Goal: Transaction & Acquisition: Purchase product/service

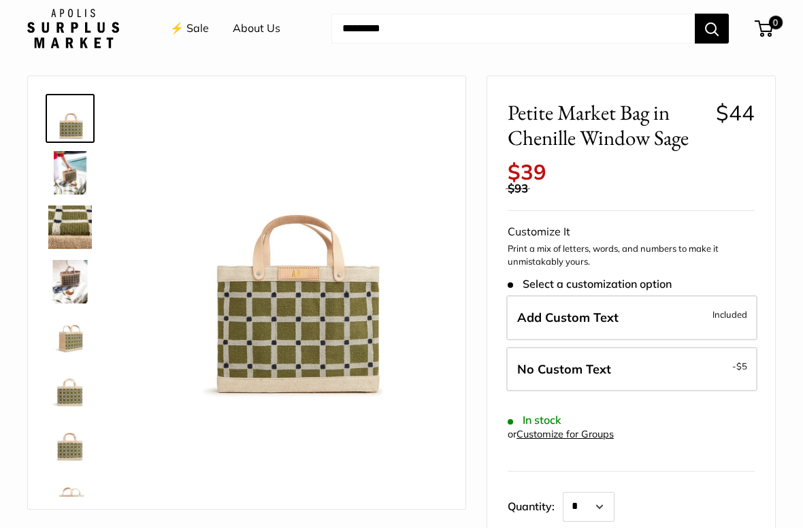
click at [341, 323] on img at bounding box center [291, 251] width 308 height 308
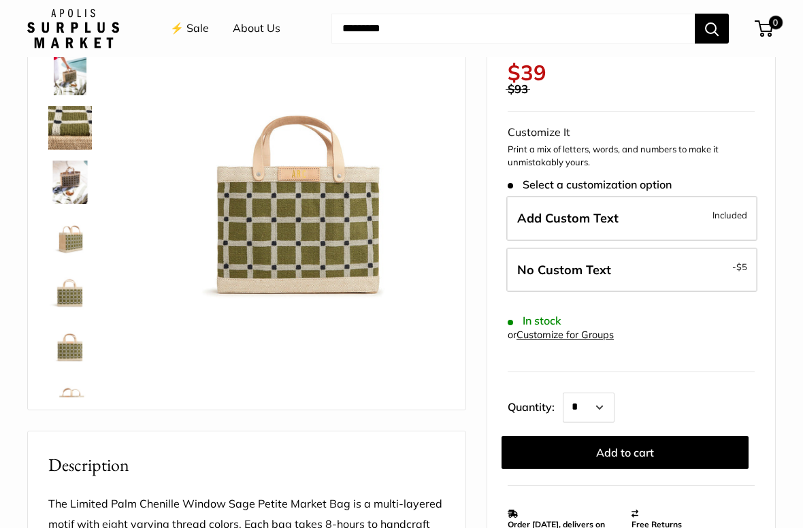
click at [316, 224] on img at bounding box center [291, 151] width 308 height 308
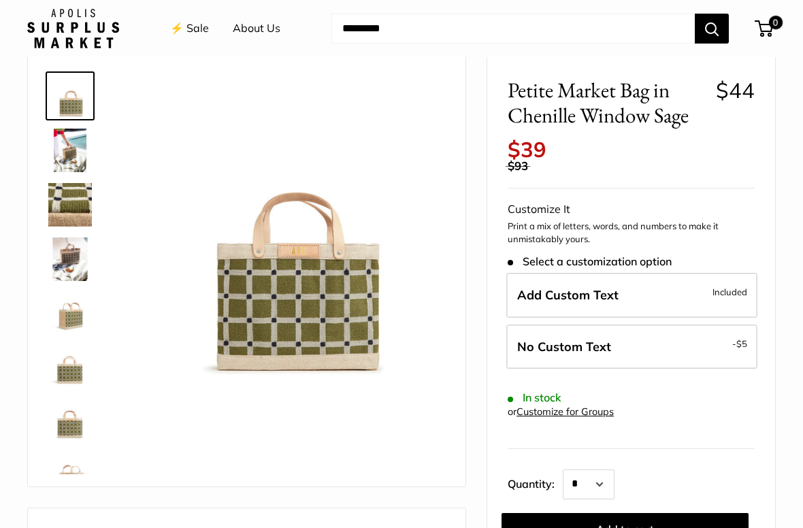
scroll to position [58, 0]
click at [314, 299] on img at bounding box center [291, 228] width 308 height 308
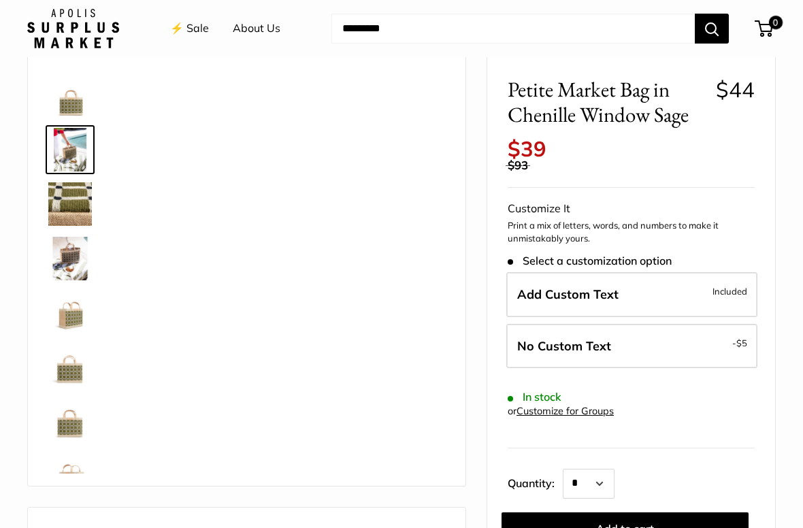
click at [74, 251] on img at bounding box center [70, 259] width 44 height 44
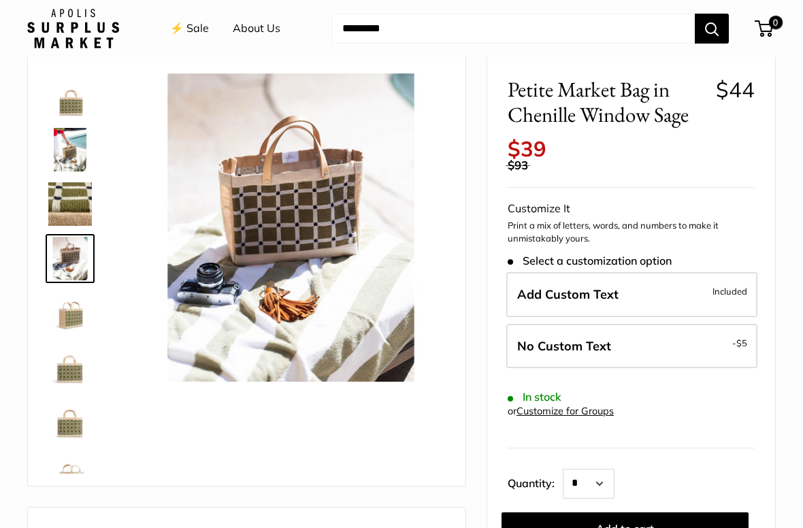
click at [77, 193] on img at bounding box center [70, 204] width 44 height 44
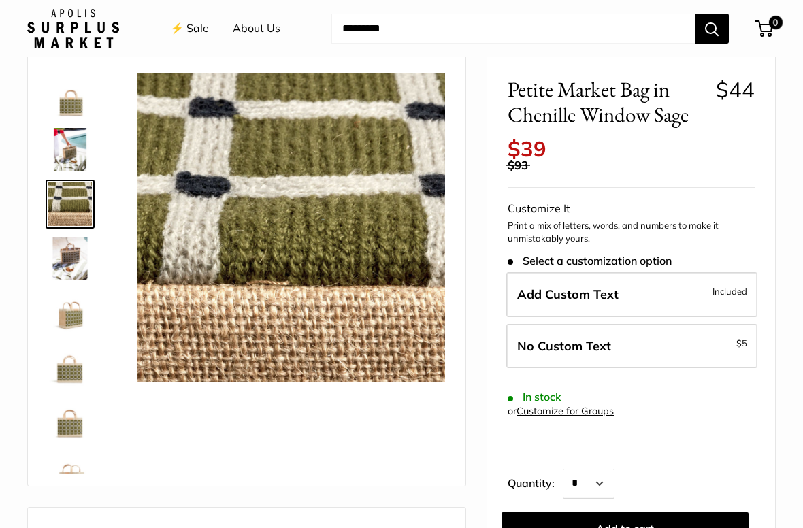
click at [72, 314] on img at bounding box center [70, 313] width 44 height 44
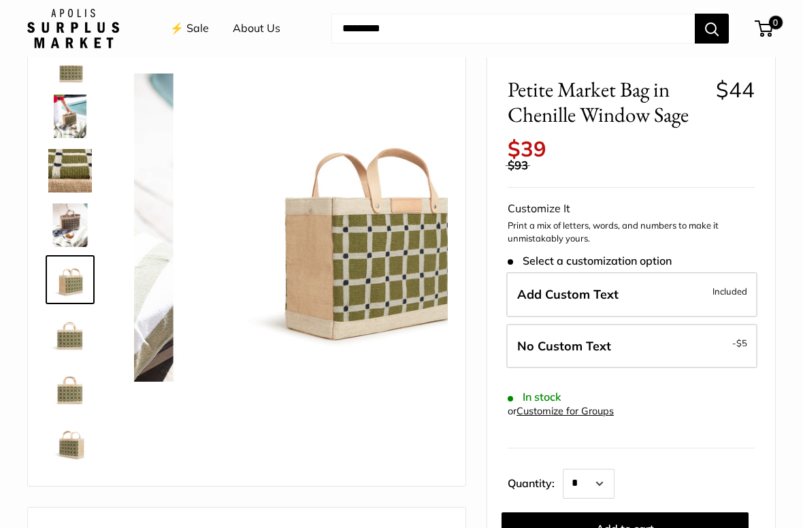
scroll to position [42, 0]
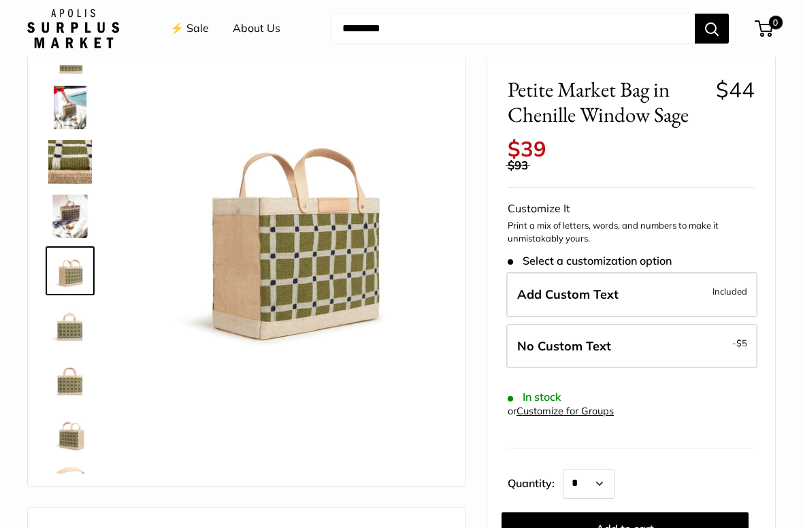
click at [74, 378] on img at bounding box center [70, 380] width 44 height 44
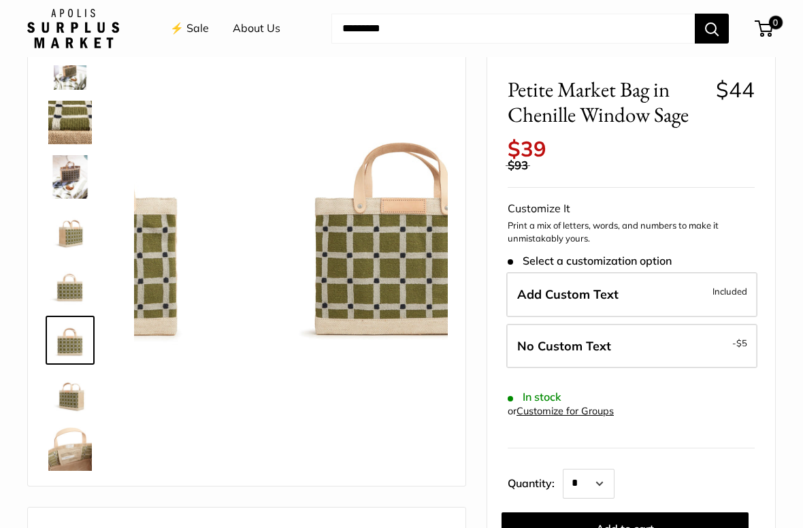
scroll to position [87, 0]
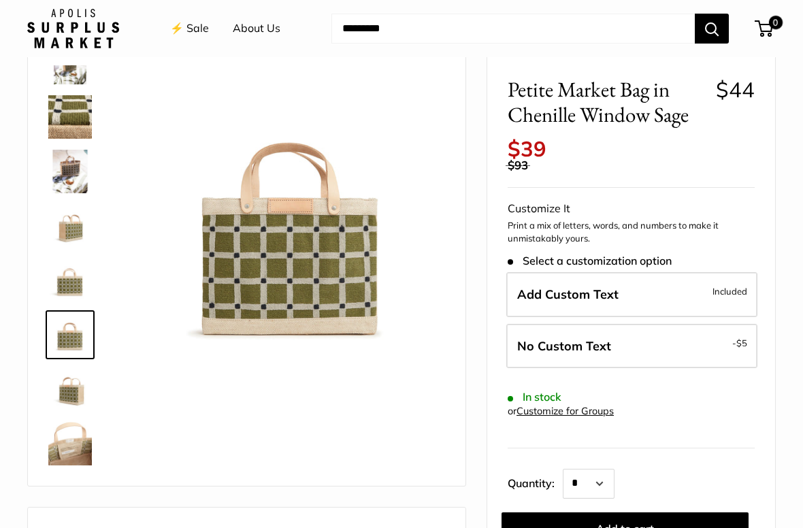
click at [69, 389] on img at bounding box center [70, 390] width 44 height 44
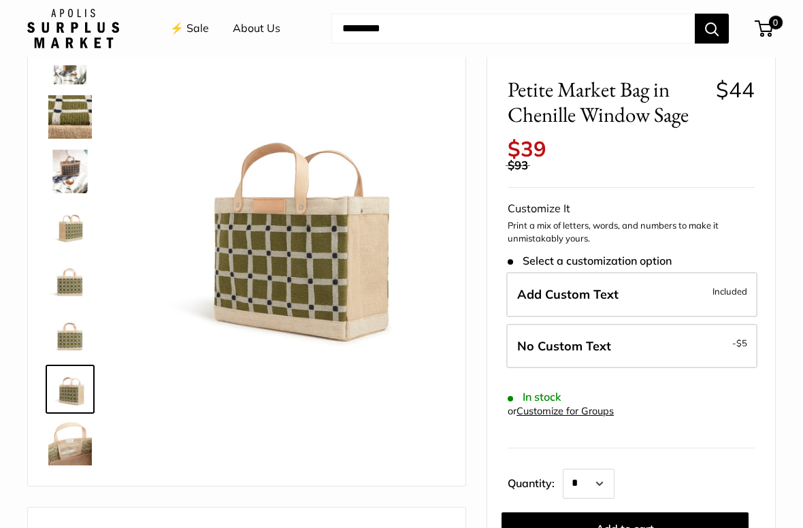
click at [70, 447] on img at bounding box center [70, 444] width 44 height 44
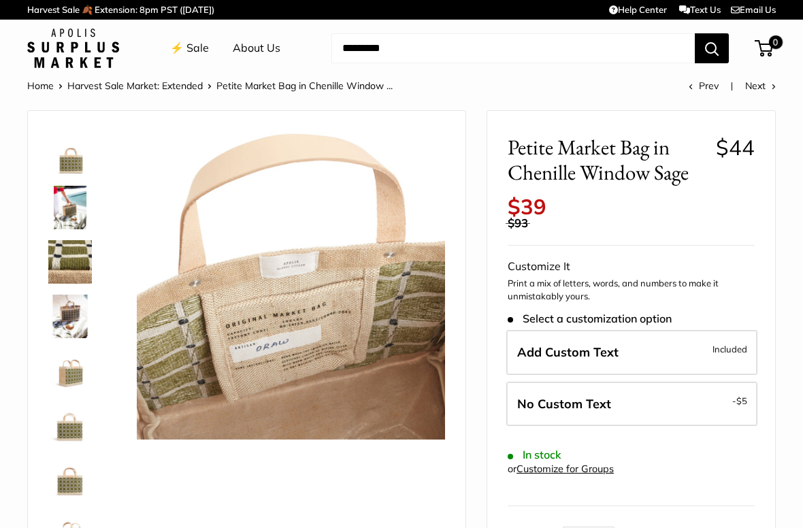
scroll to position [0, 0]
click at [66, 159] on img at bounding box center [70, 153] width 44 height 44
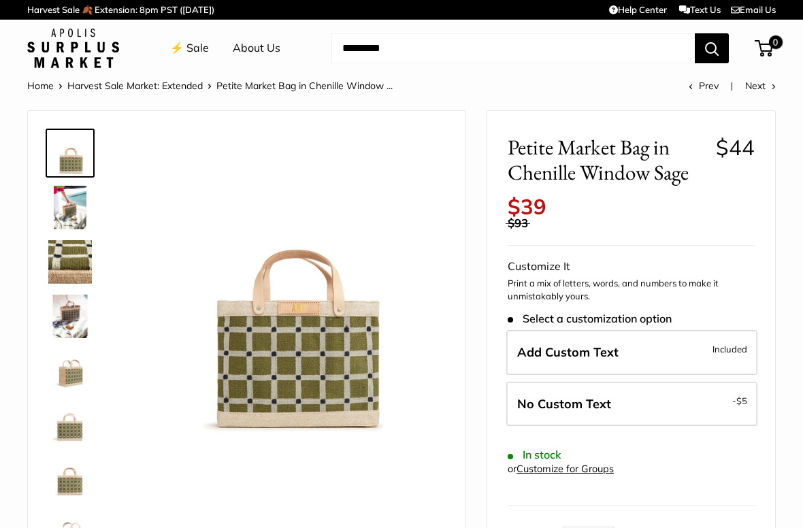
click at [323, 348] on img at bounding box center [291, 285] width 308 height 308
click at [327, 350] on img at bounding box center [291, 285] width 308 height 308
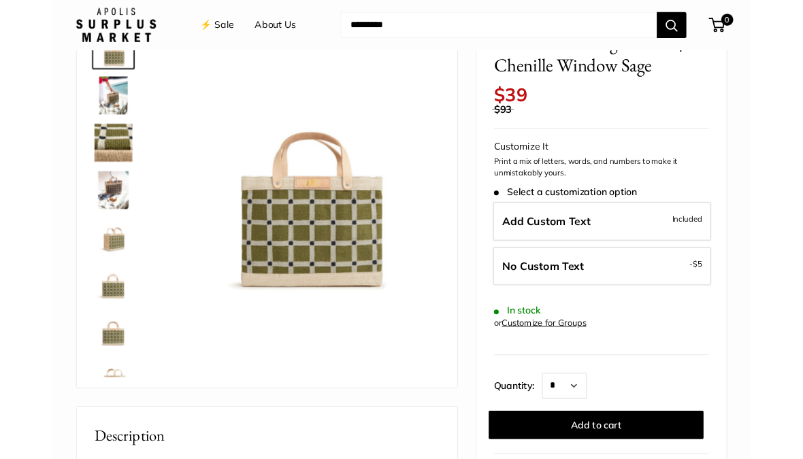
scroll to position [95, 0]
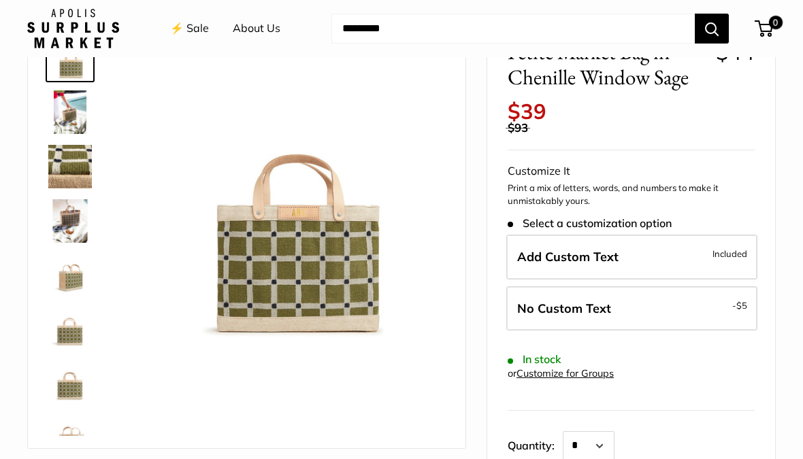
click at [310, 269] on img at bounding box center [291, 190] width 308 height 308
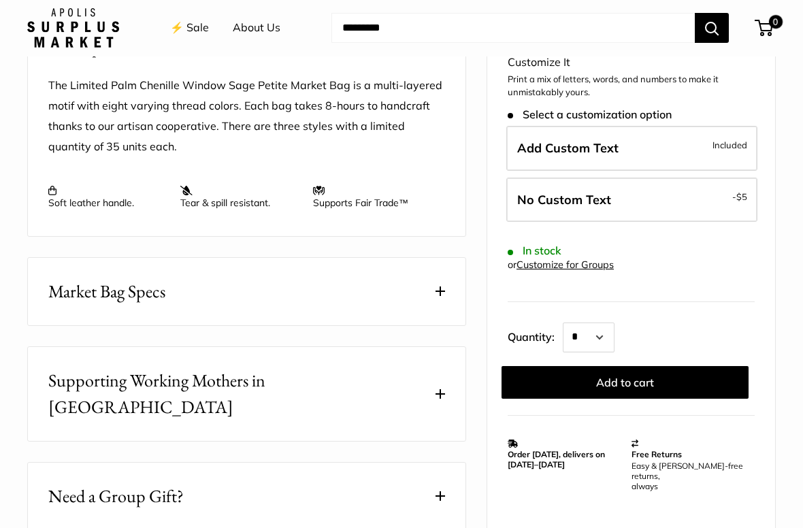
scroll to position [553, 0]
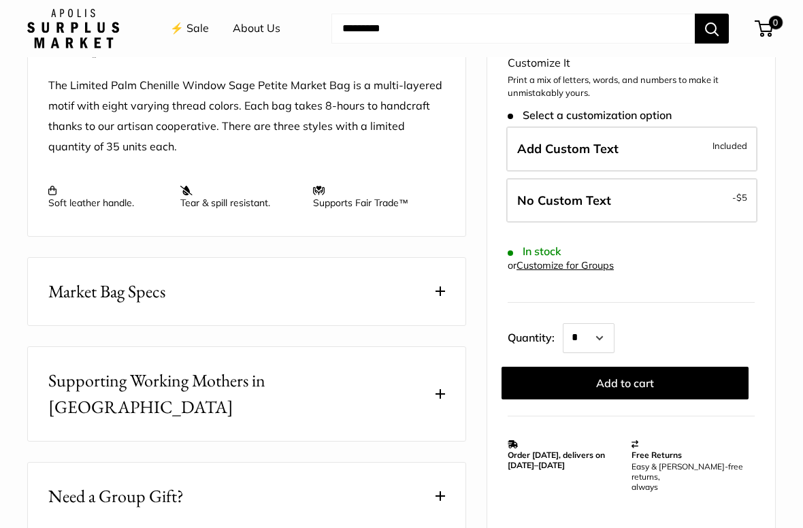
click at [442, 296] on button "Market Bag Specs" at bounding box center [247, 291] width 438 height 67
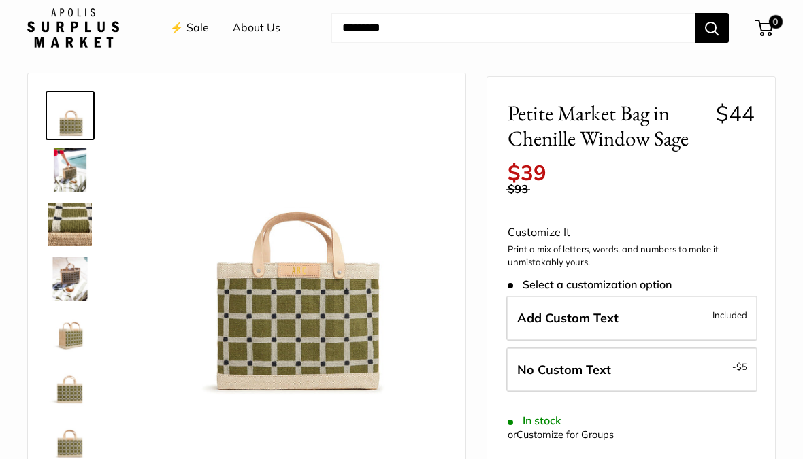
scroll to position [0, 0]
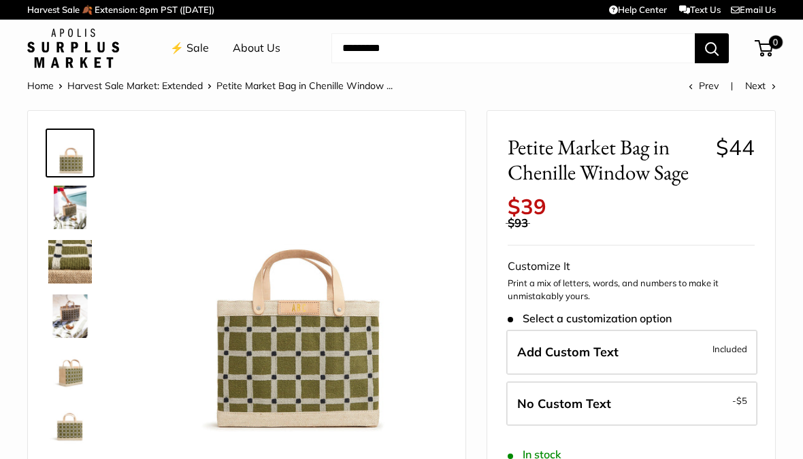
scroll to position [86, 0]
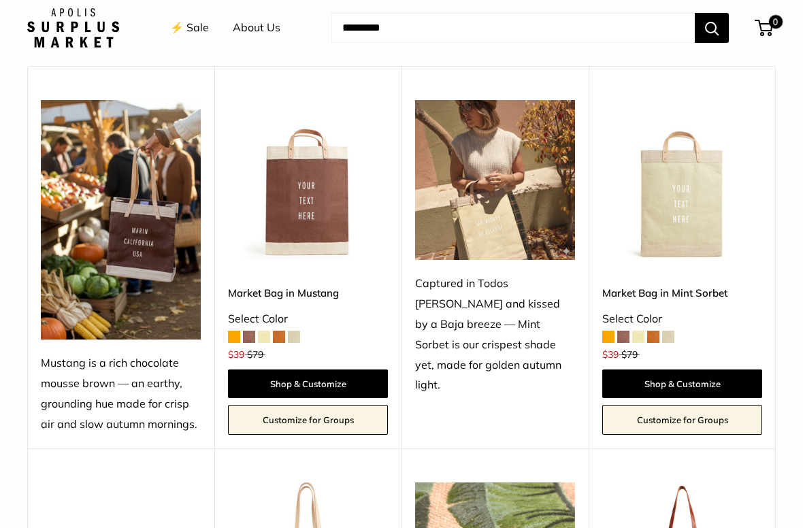
scroll to position [469, 0]
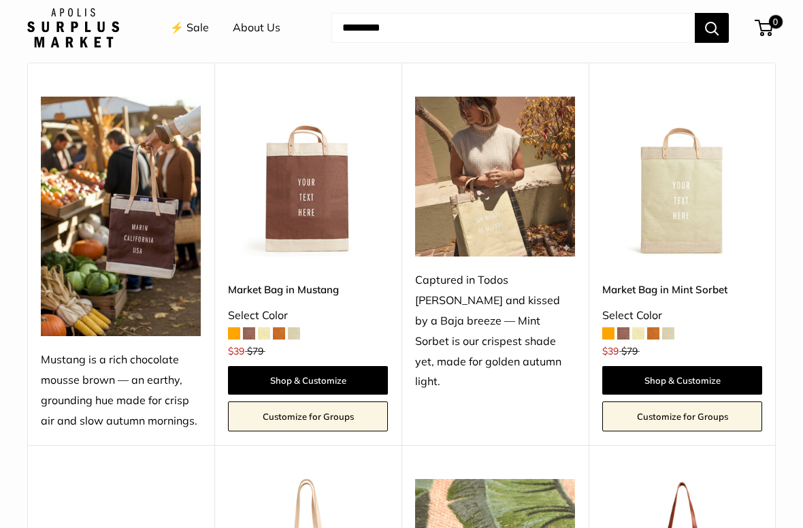
click at [332, 205] on img at bounding box center [308, 177] width 160 height 160
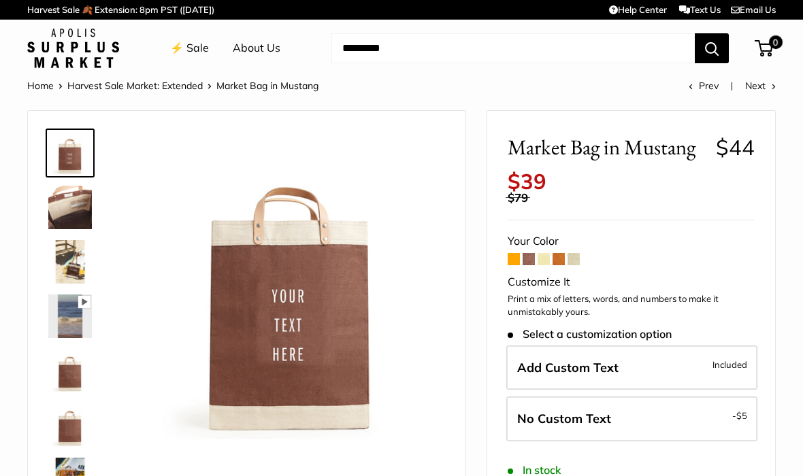
click at [69, 212] on img at bounding box center [70, 208] width 44 height 44
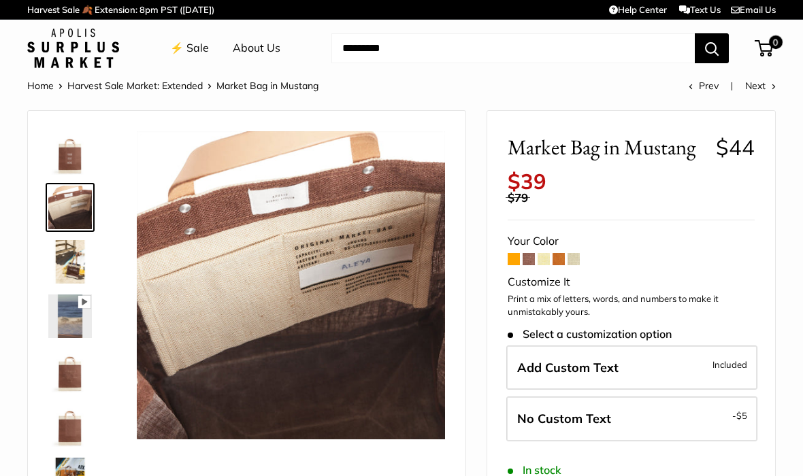
click at [70, 258] on img at bounding box center [70, 262] width 44 height 44
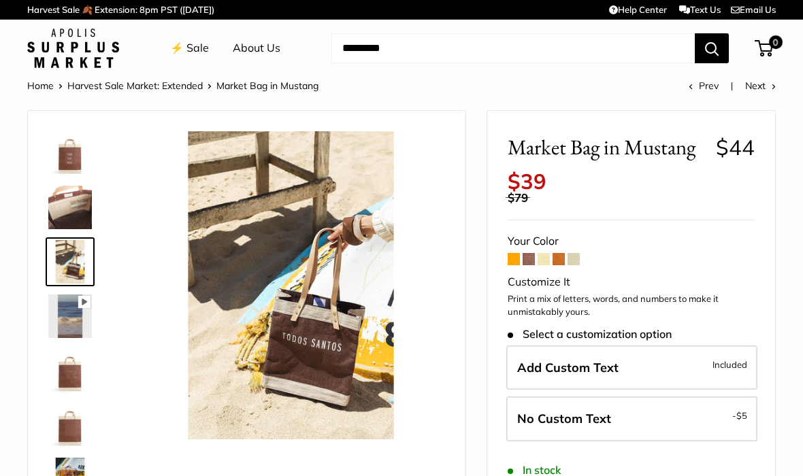
click at [72, 316] on img at bounding box center [70, 317] width 44 height 44
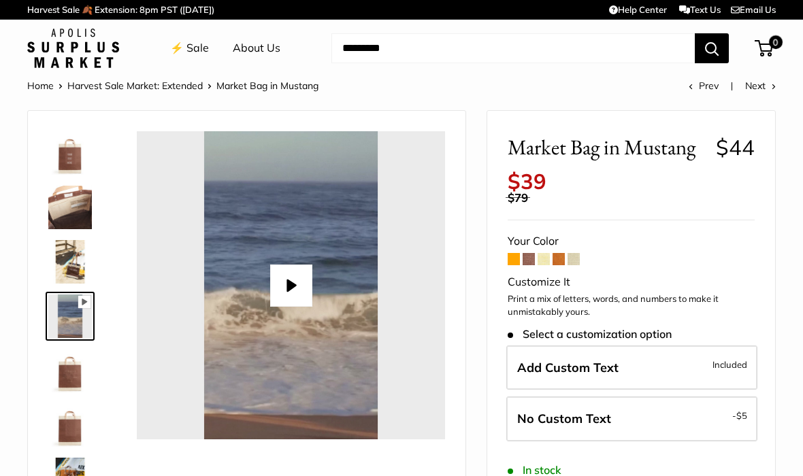
click at [65, 383] on img at bounding box center [70, 371] width 44 height 44
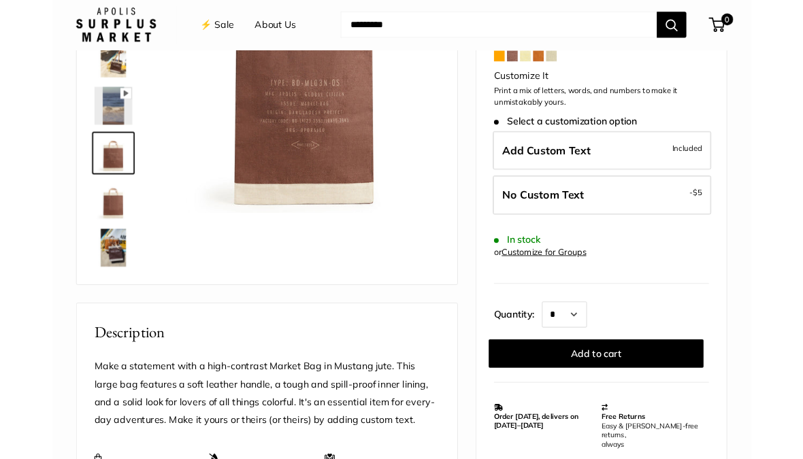
scroll to position [183, 0]
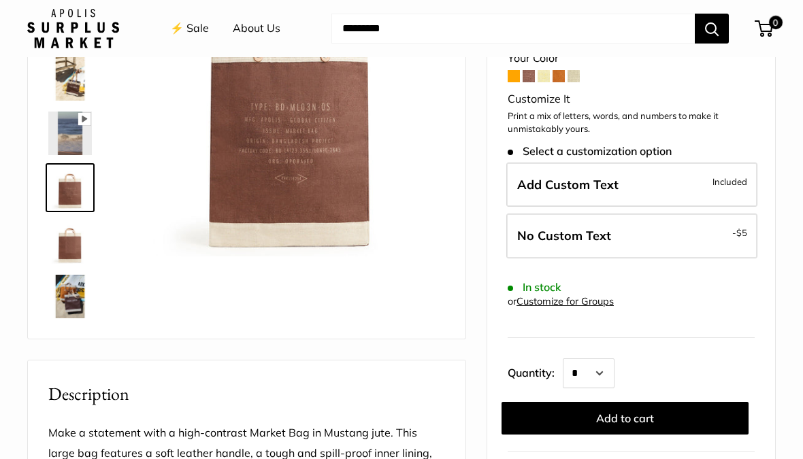
click at [68, 243] on img at bounding box center [70, 243] width 44 height 44
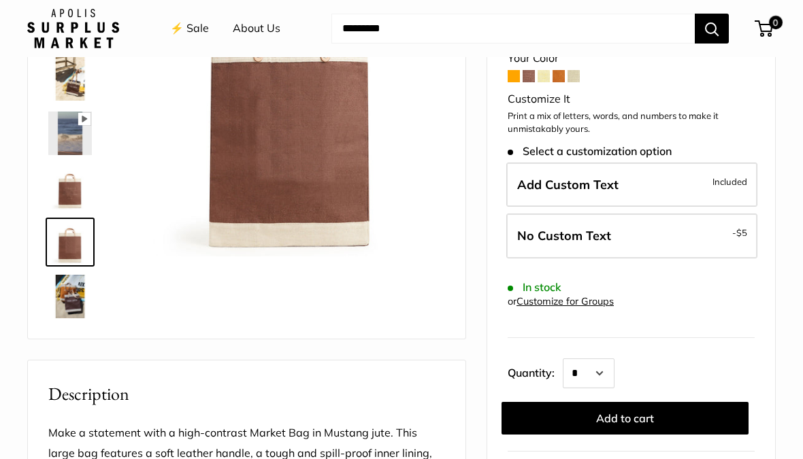
click at [71, 297] on img at bounding box center [70, 297] width 44 height 44
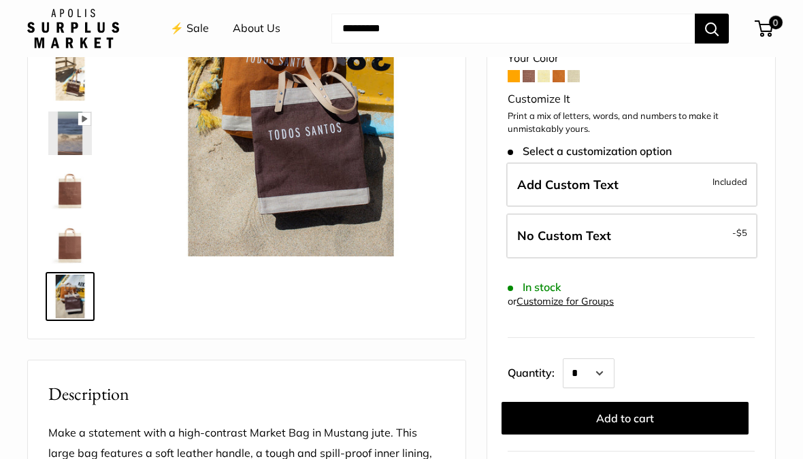
click at [75, 240] on img at bounding box center [70, 243] width 44 height 44
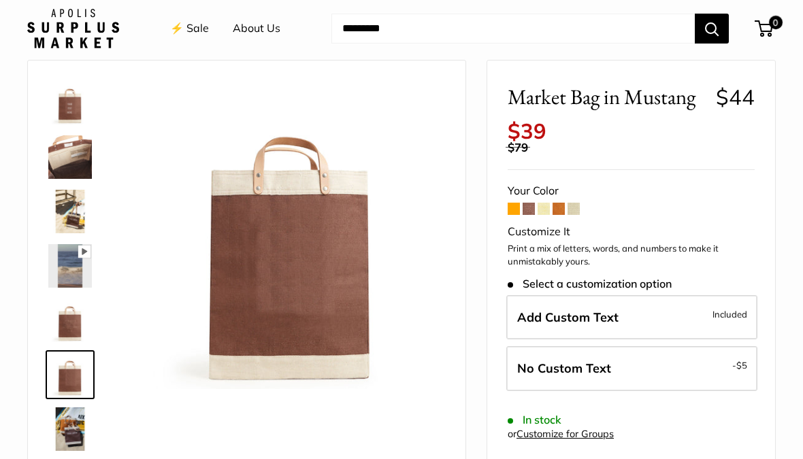
scroll to position [49, 0]
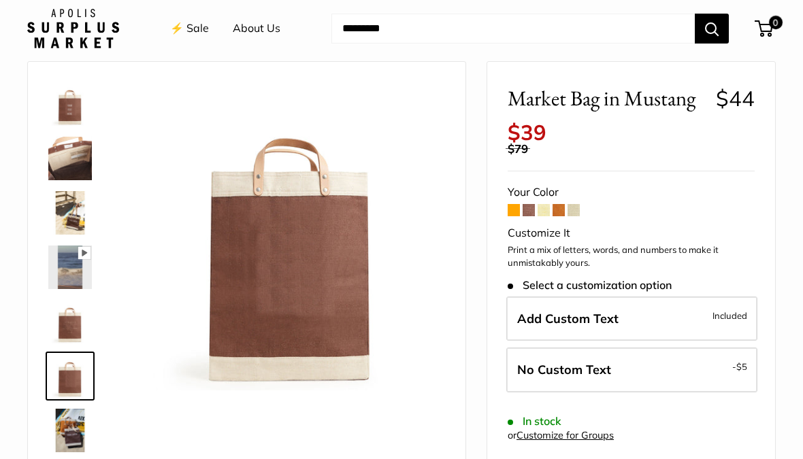
click at [515, 204] on span at bounding box center [514, 210] width 12 height 12
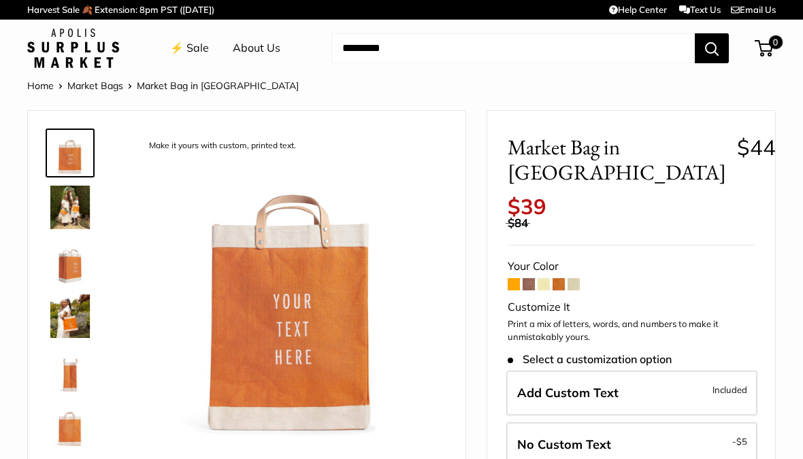
click at [533, 278] on span at bounding box center [529, 284] width 12 height 12
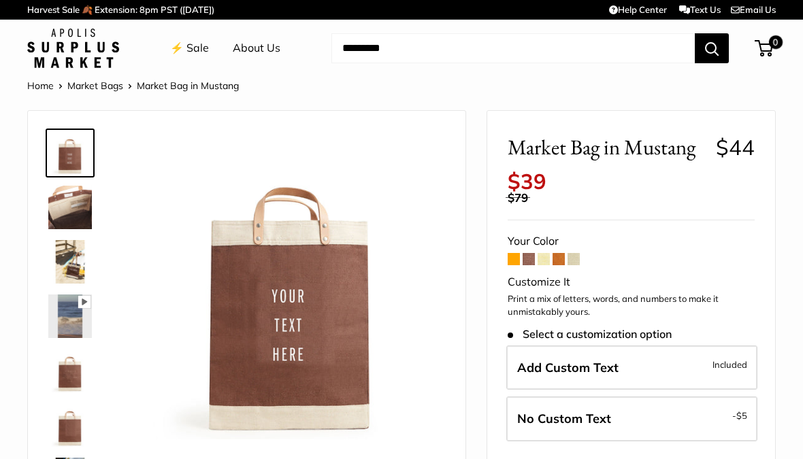
click at [547, 253] on span at bounding box center [544, 259] width 12 height 12
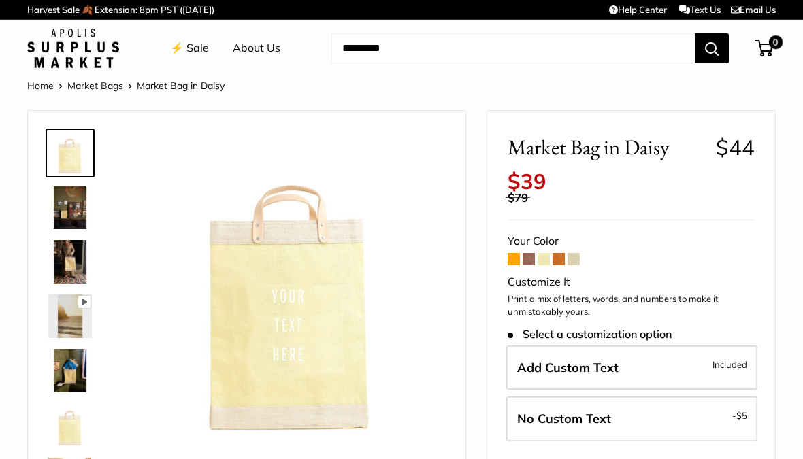
click at [576, 253] on span at bounding box center [574, 259] width 12 height 12
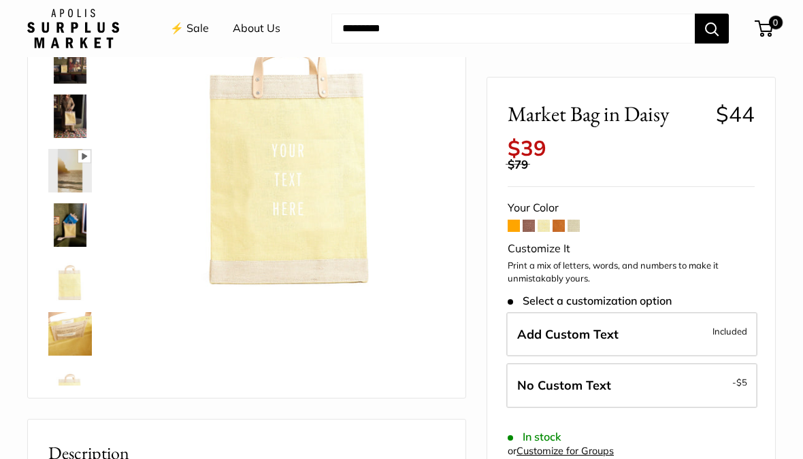
scroll to position [135, 0]
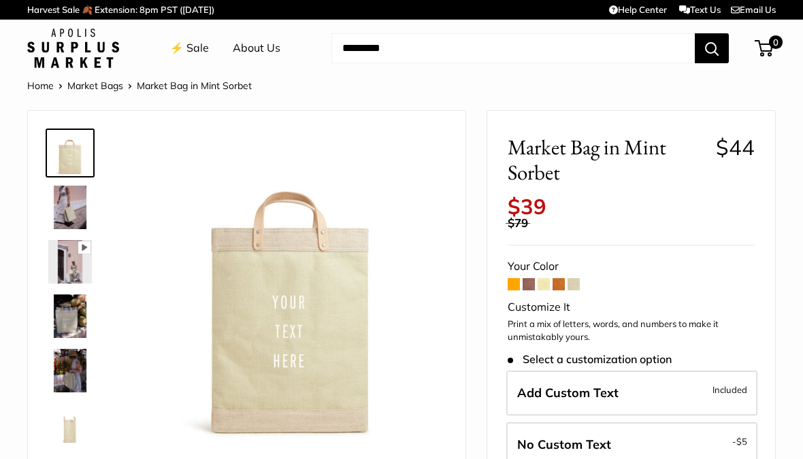
click at [527, 278] on span at bounding box center [529, 284] width 12 height 12
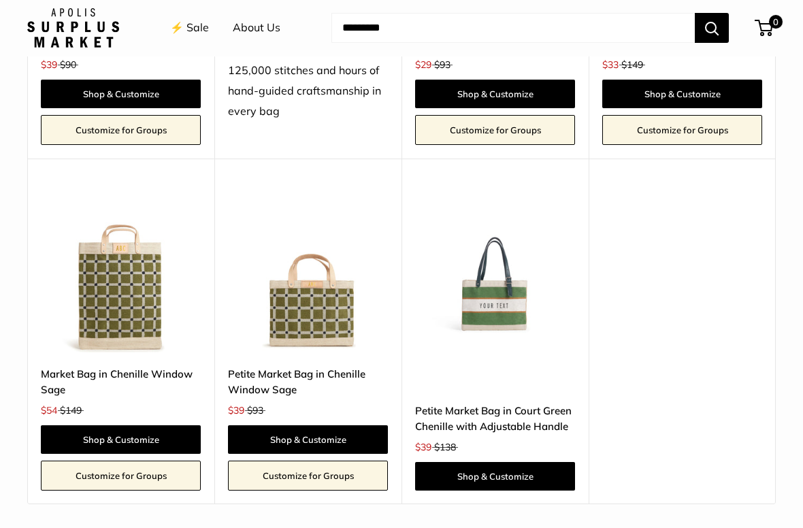
scroll to position [2264, 0]
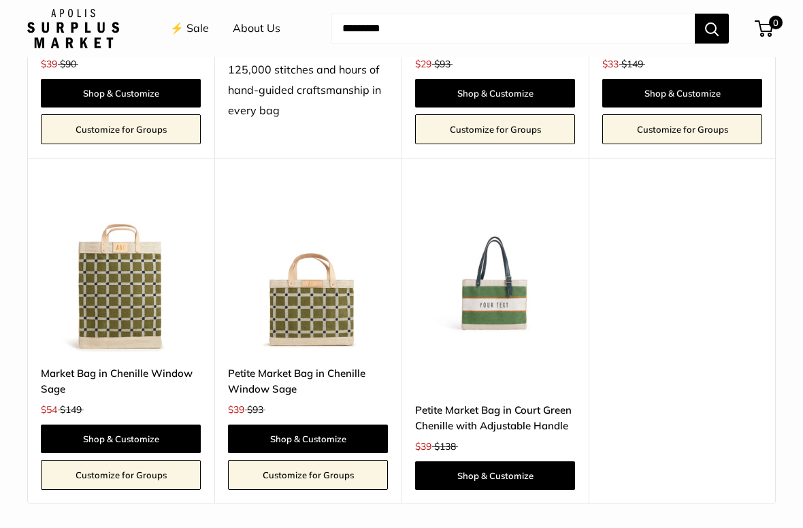
click at [357, 425] on link "Shop & Customize" at bounding box center [308, 439] width 160 height 29
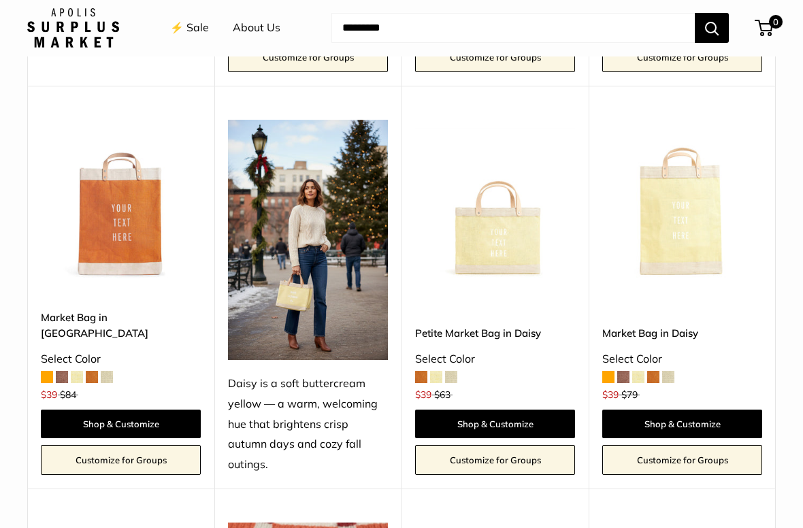
scroll to position [1587, 0]
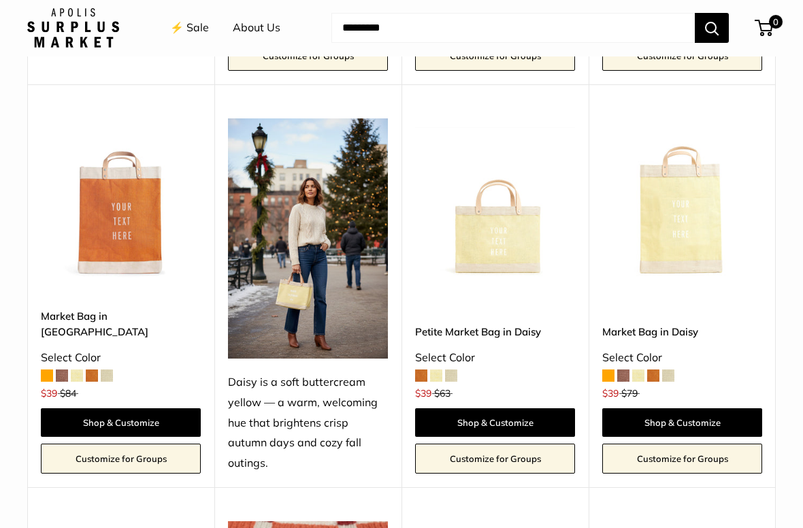
click at [506, 219] on img at bounding box center [495, 199] width 160 height 160
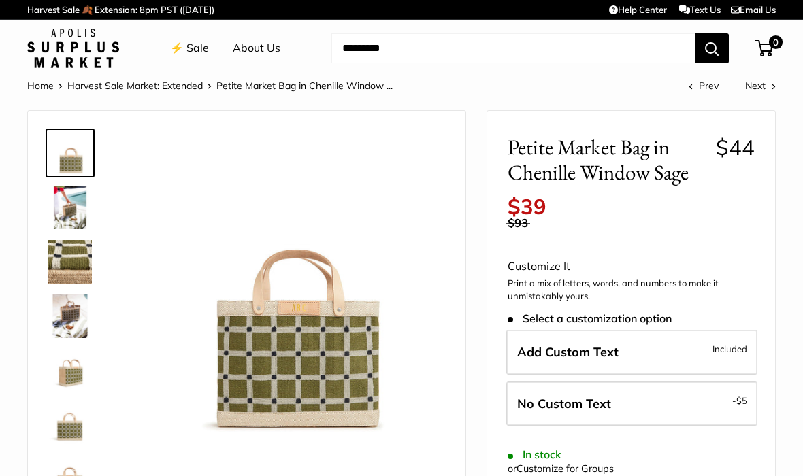
click at [307, 336] on img at bounding box center [291, 285] width 308 height 308
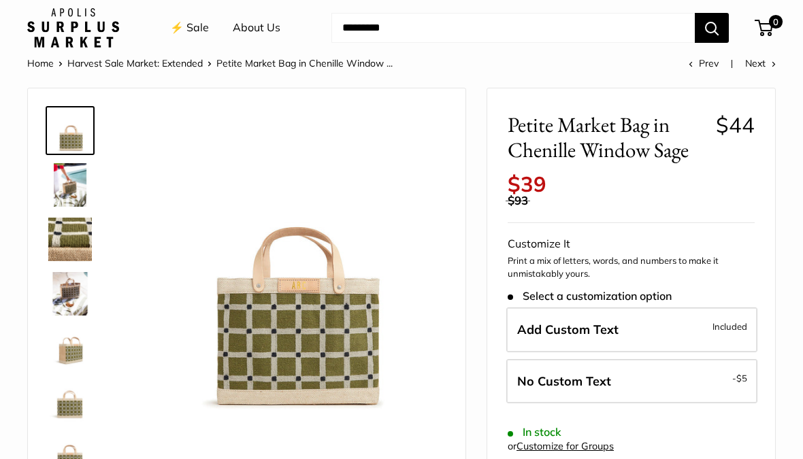
scroll to position [22, 0]
click at [342, 318] on img at bounding box center [291, 263] width 308 height 308
click at [320, 326] on img at bounding box center [291, 263] width 308 height 308
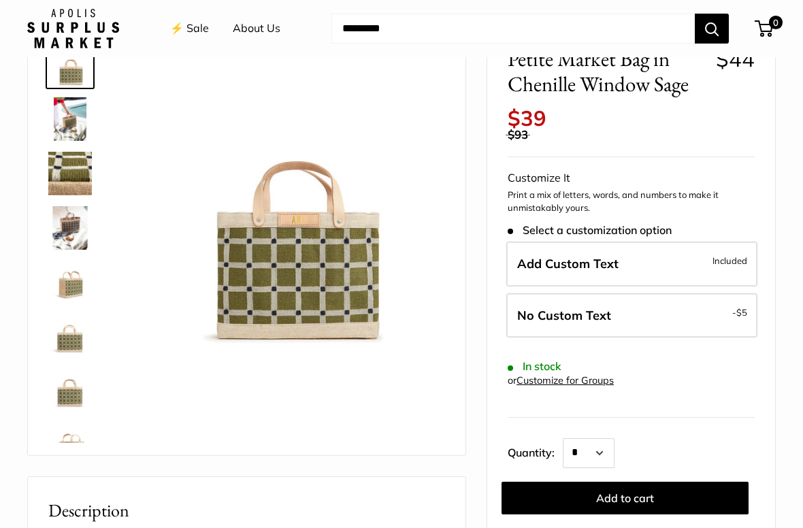
scroll to position [0, 0]
click at [69, 116] on img at bounding box center [70, 119] width 44 height 44
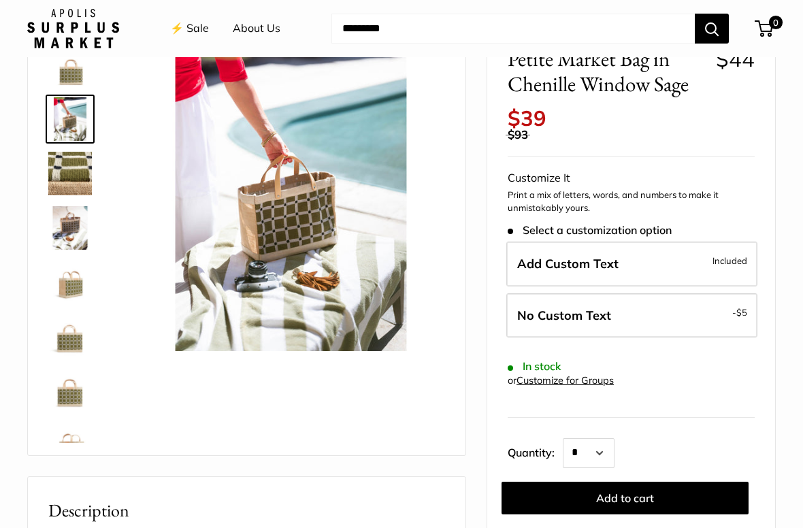
click at [71, 230] on img at bounding box center [70, 228] width 44 height 44
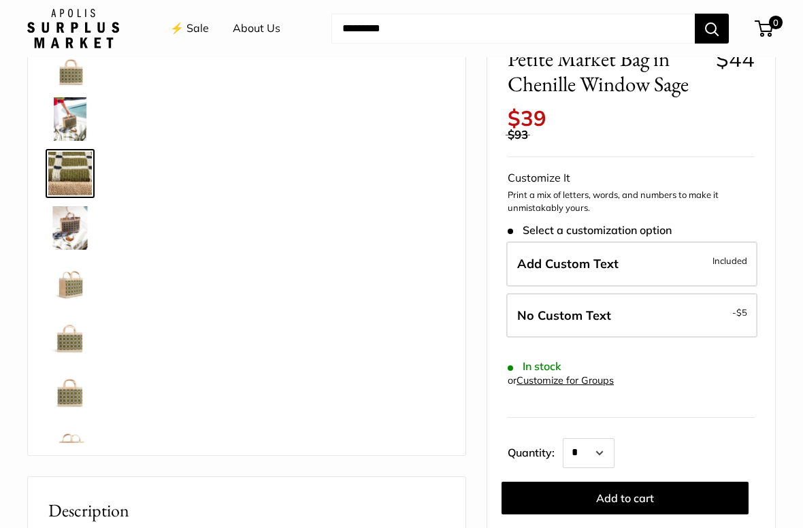
click at [378, 257] on div at bounding box center [291, 197] width 314 height 314
click at [73, 226] on img at bounding box center [70, 228] width 44 height 44
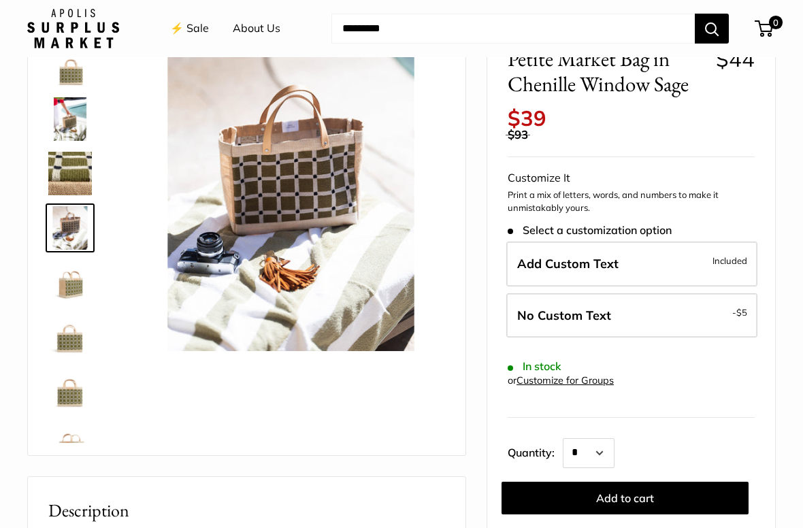
click at [78, 289] on img at bounding box center [70, 283] width 44 height 44
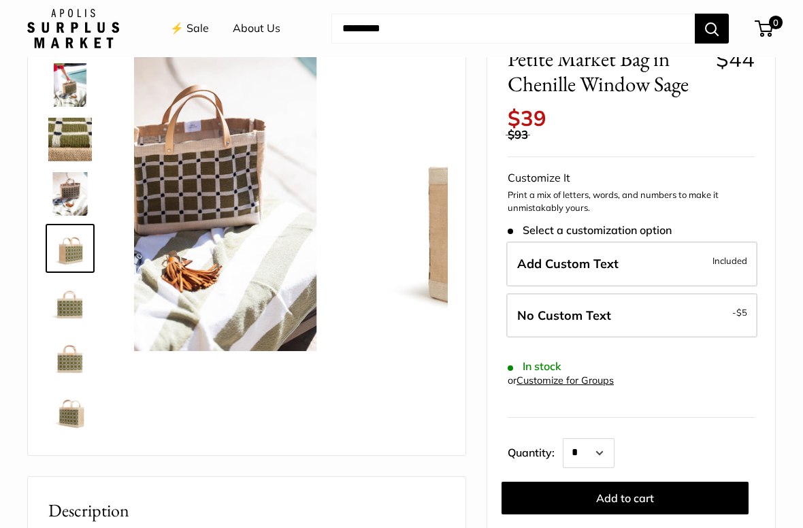
scroll to position [42, 0]
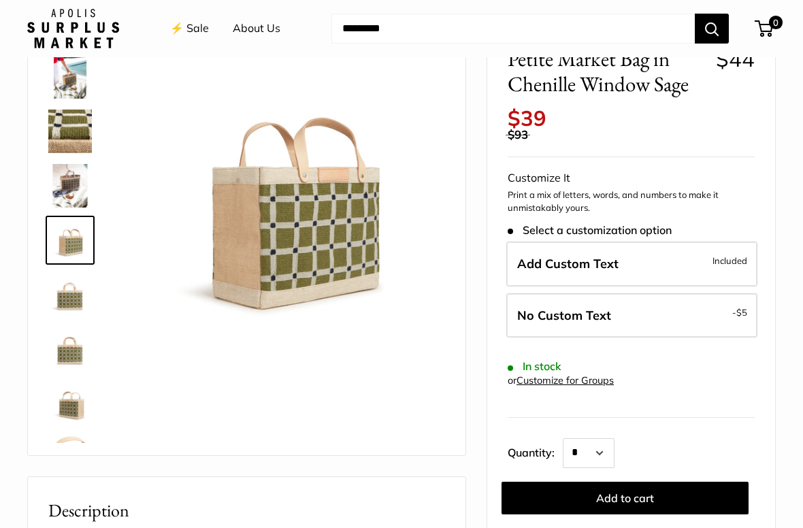
click at [67, 348] on img at bounding box center [70, 349] width 44 height 44
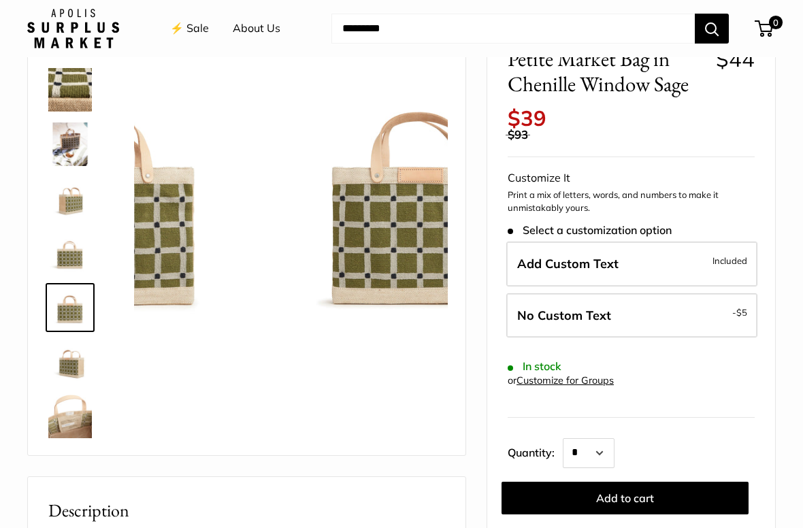
scroll to position [87, 0]
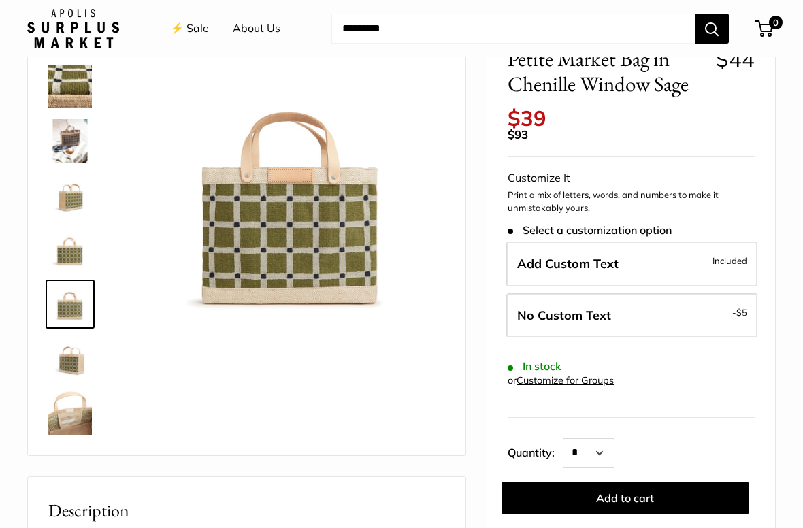
click at [71, 366] on img at bounding box center [70, 359] width 44 height 44
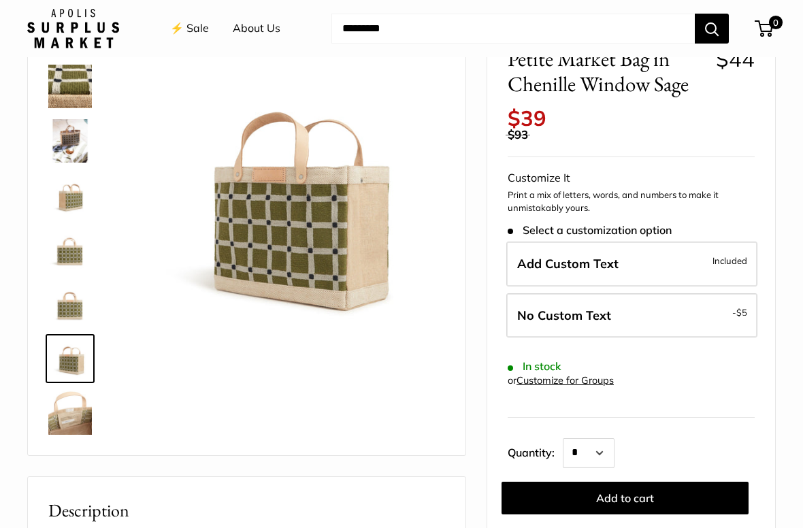
click at [69, 414] on img at bounding box center [70, 413] width 44 height 44
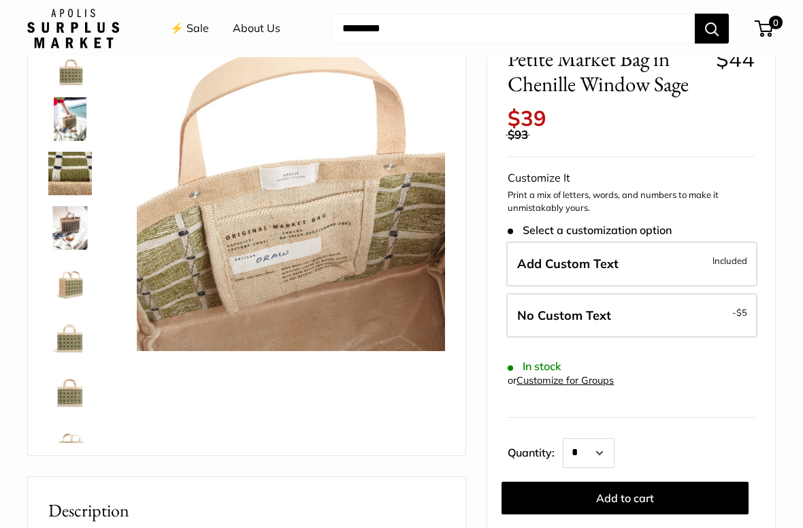
scroll to position [0, 0]
click at [71, 170] on img at bounding box center [70, 174] width 44 height 44
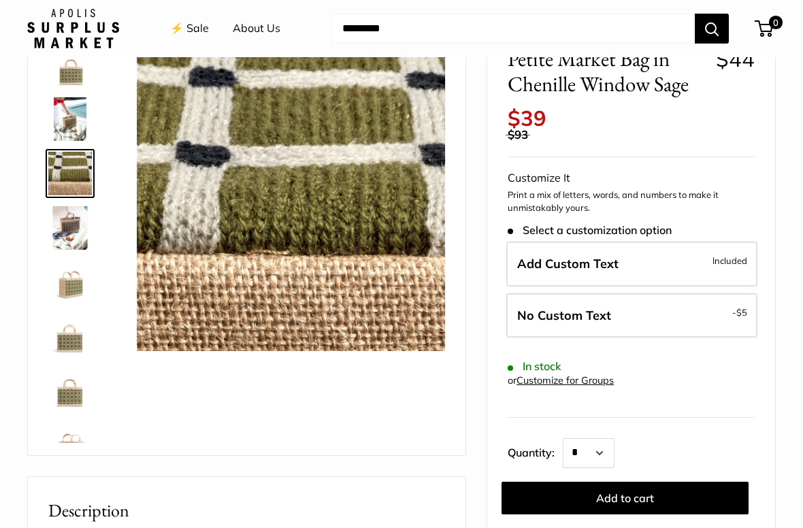
click at [71, 78] on img at bounding box center [70, 65] width 44 height 44
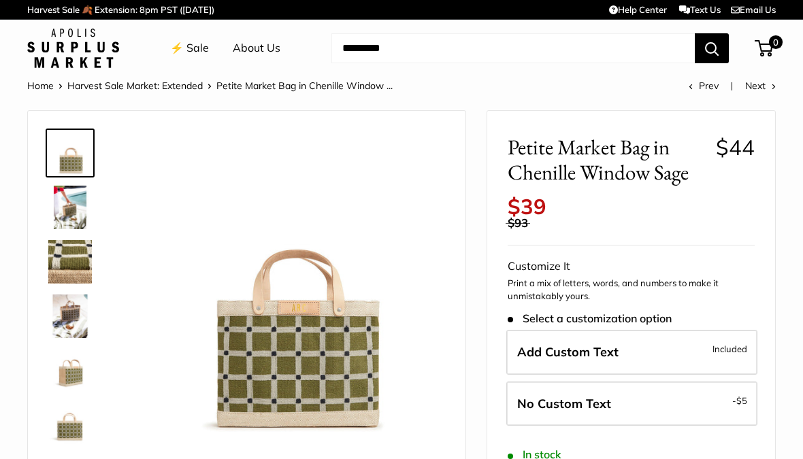
scroll to position [9, 0]
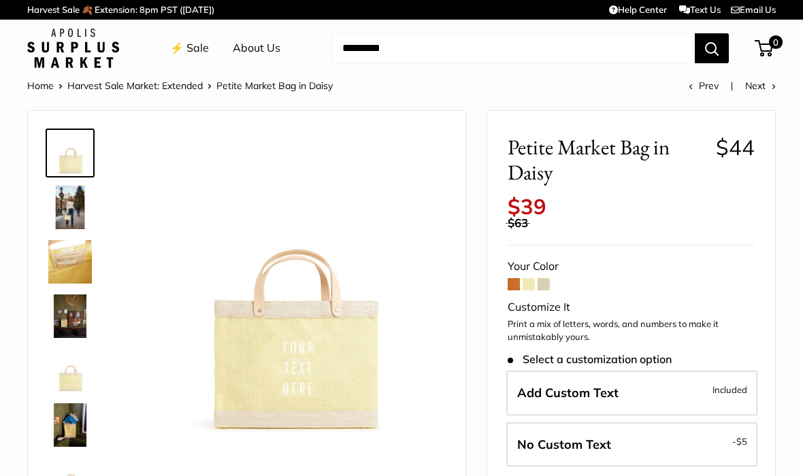
click at [70, 208] on img at bounding box center [70, 208] width 44 height 44
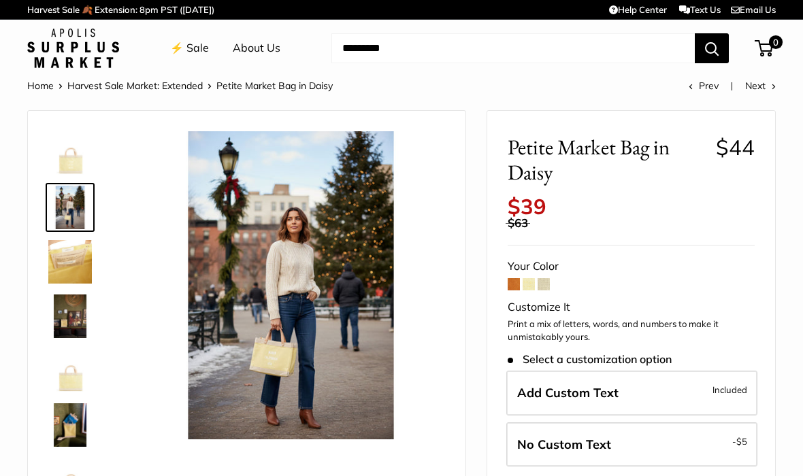
click at [74, 267] on img at bounding box center [70, 262] width 44 height 44
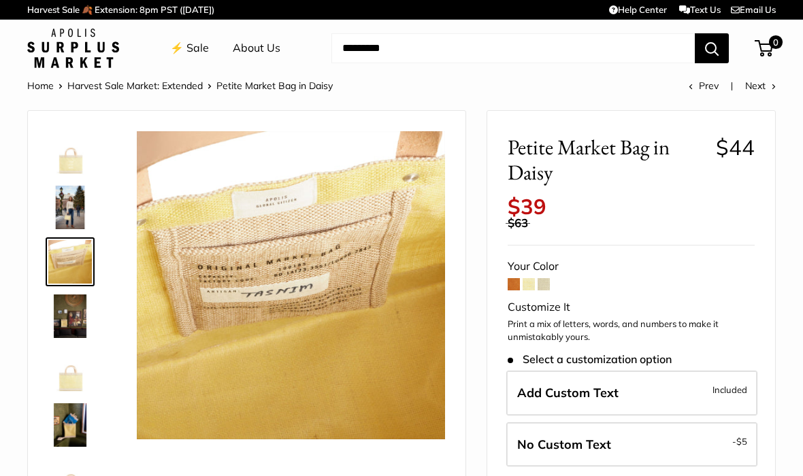
click at [70, 318] on img at bounding box center [70, 317] width 44 height 44
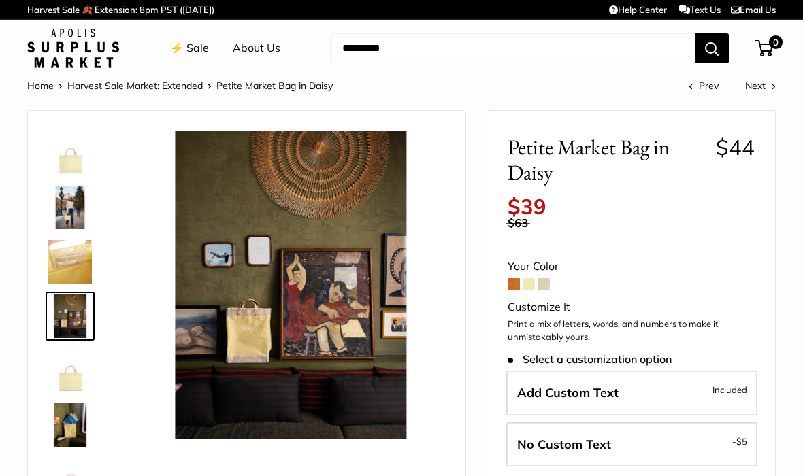
click at [67, 376] on img at bounding box center [70, 371] width 44 height 44
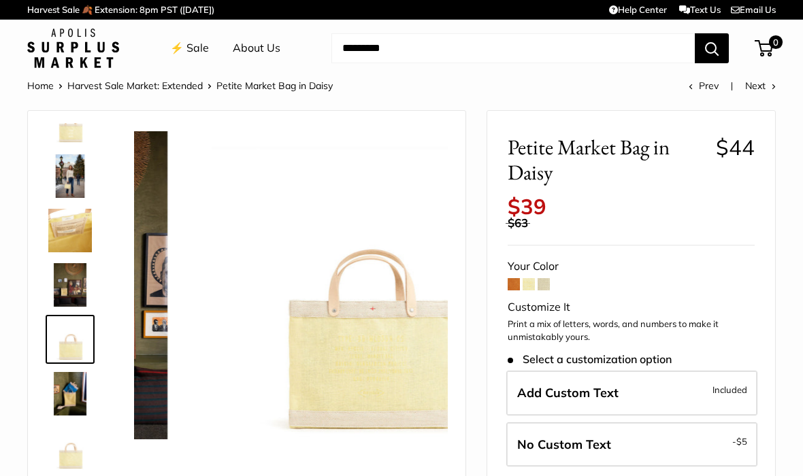
scroll to position [33, 0]
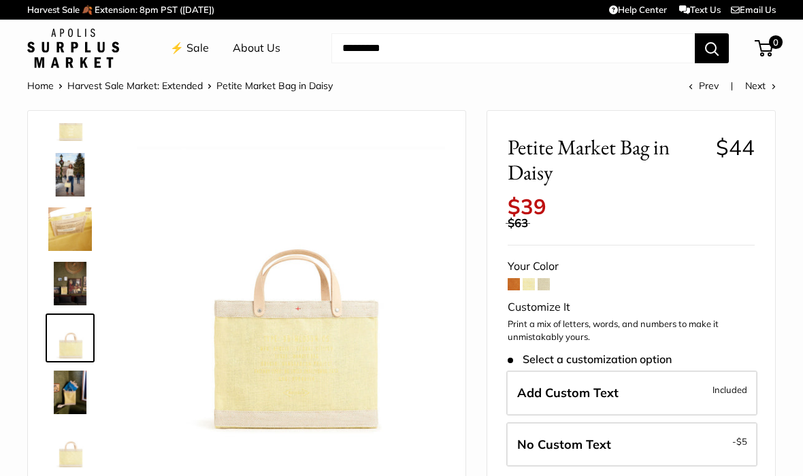
click at [70, 446] on img at bounding box center [70, 447] width 44 height 44
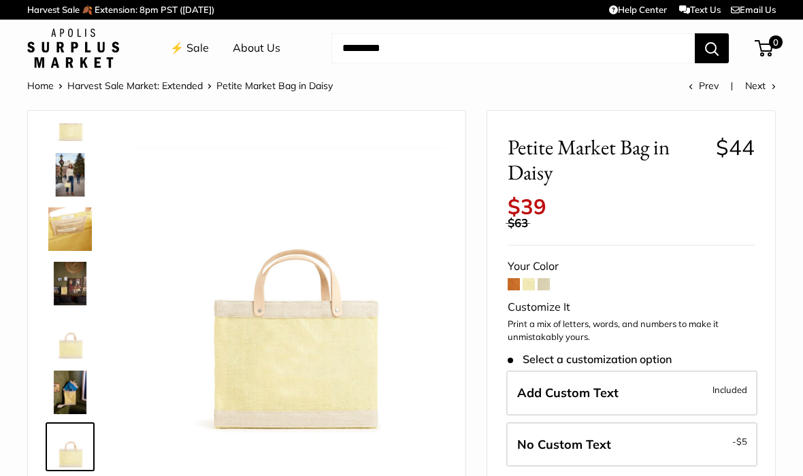
click at [74, 176] on img at bounding box center [70, 175] width 44 height 44
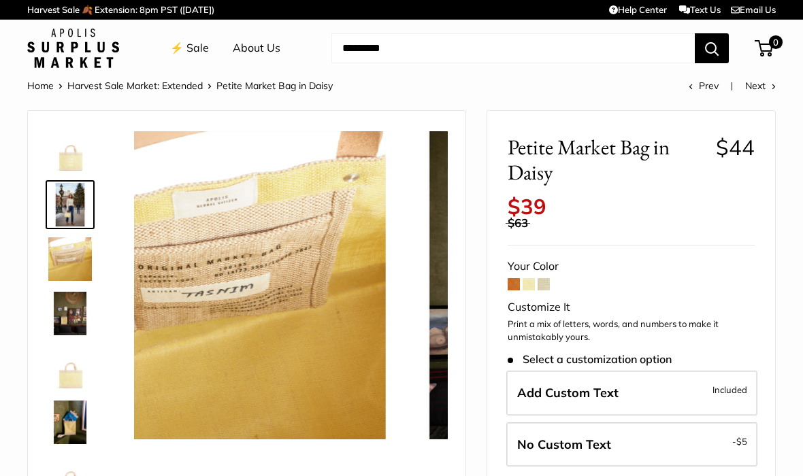
scroll to position [0, 0]
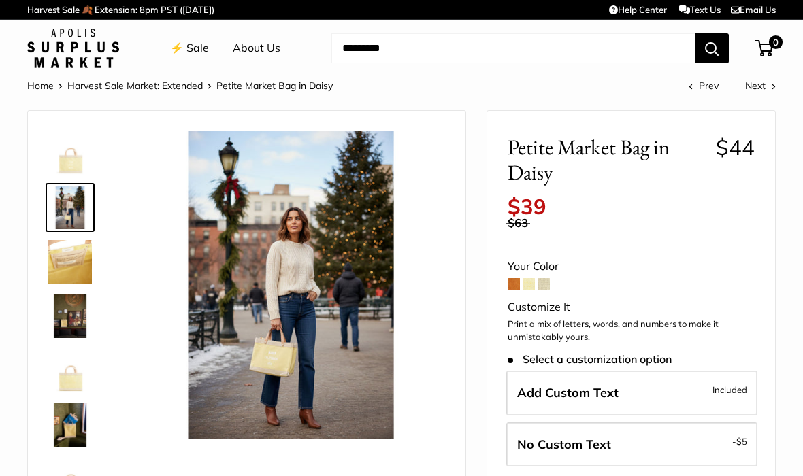
click at [252, 336] on img at bounding box center [291, 285] width 308 height 308
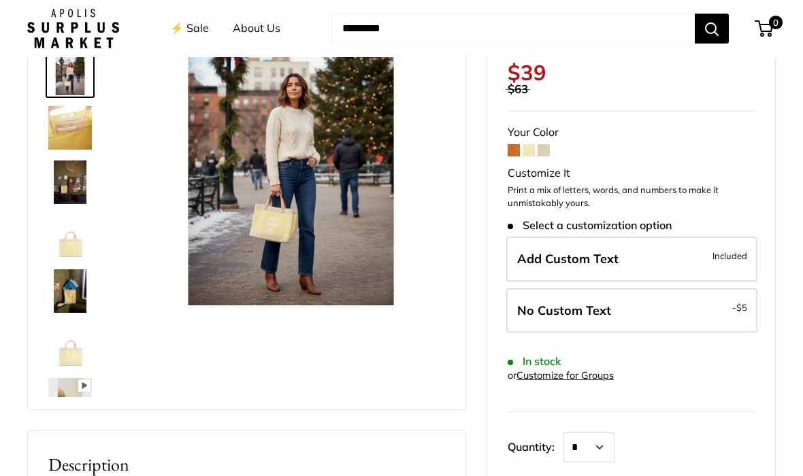
click at [76, 291] on img at bounding box center [70, 292] width 44 height 44
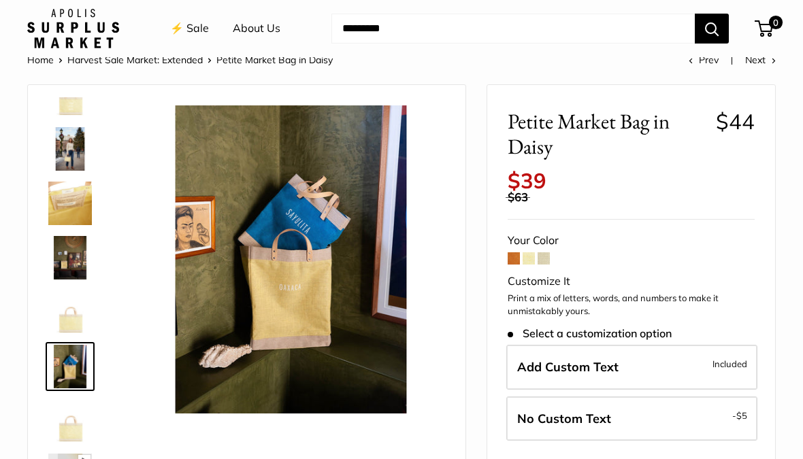
scroll to position [0, 0]
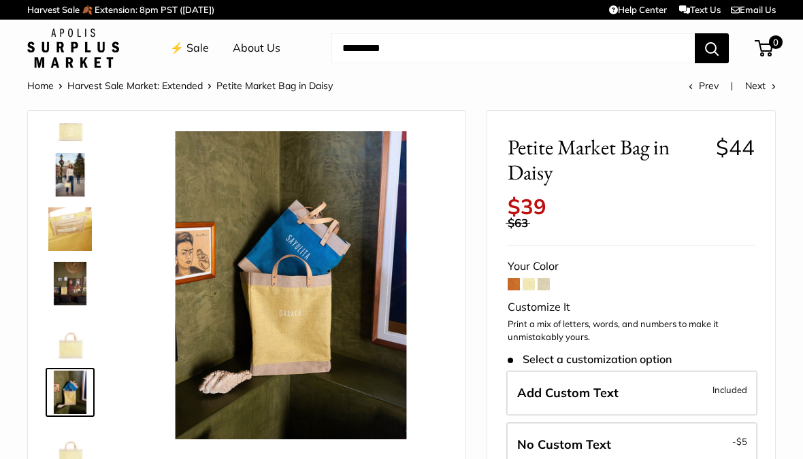
click at [69, 133] on img at bounding box center [70, 121] width 44 height 44
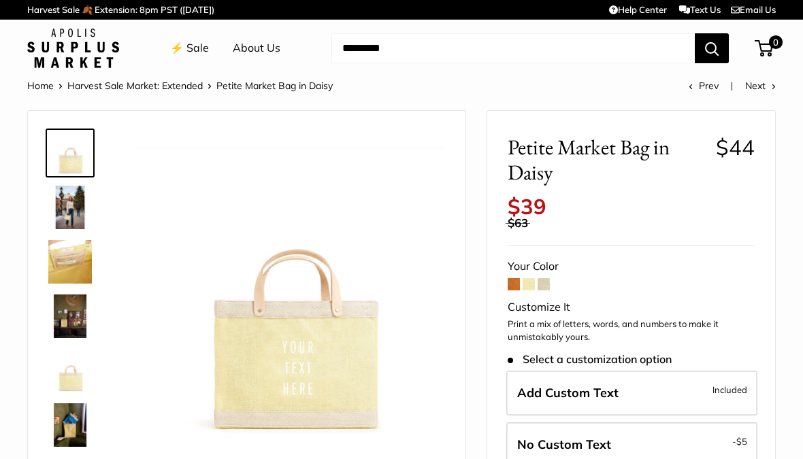
click at [548, 278] on span at bounding box center [544, 284] width 12 height 12
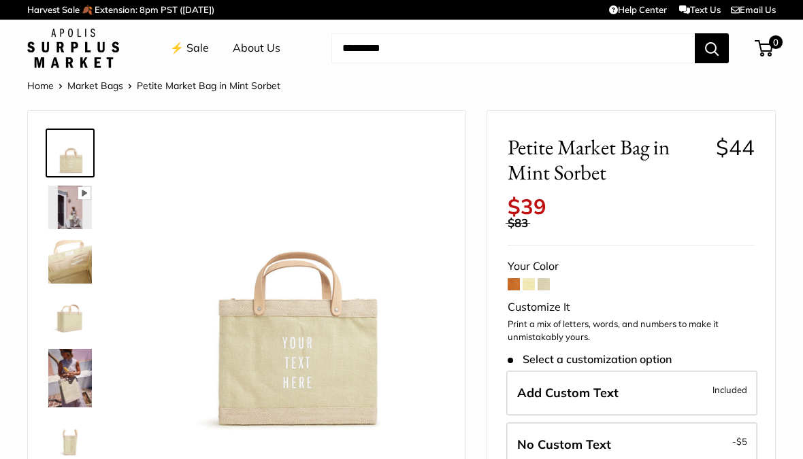
click at [512, 278] on span at bounding box center [514, 284] width 12 height 12
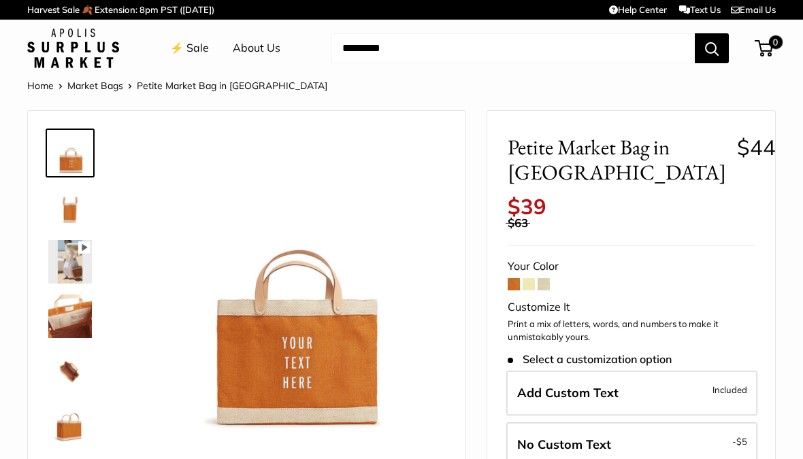
click at [528, 278] on span at bounding box center [529, 284] width 12 height 12
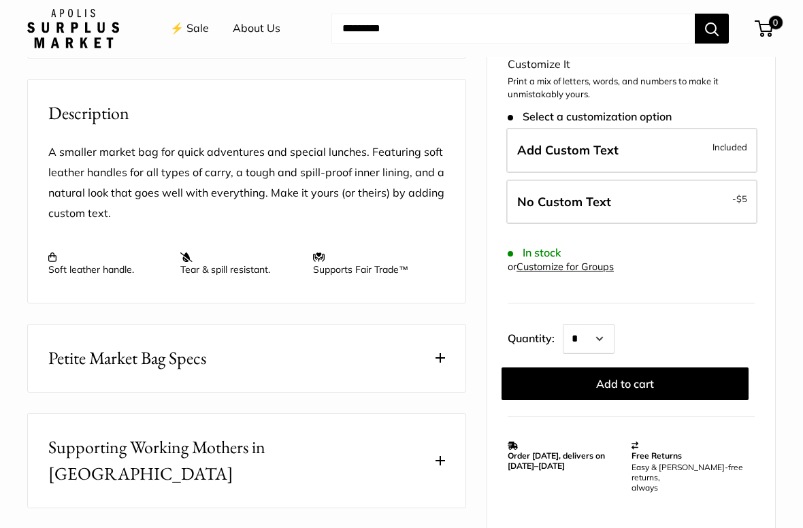
scroll to position [492, 0]
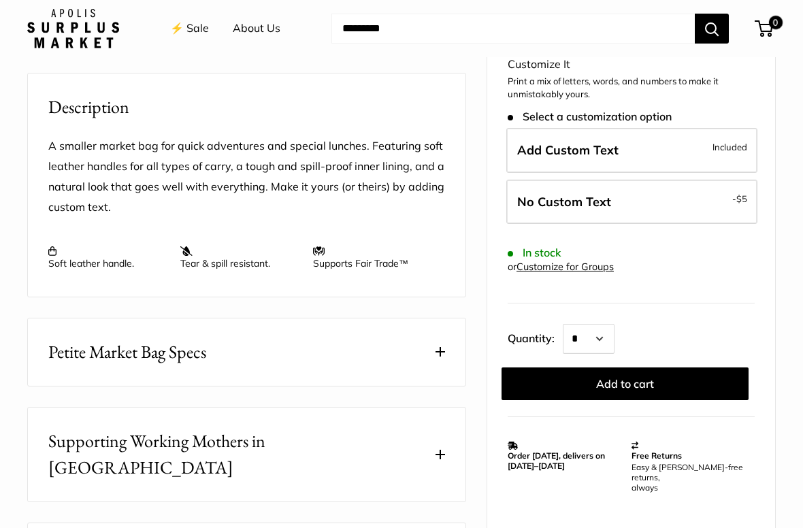
click at [439, 351] on span at bounding box center [441, 352] width 10 height 10
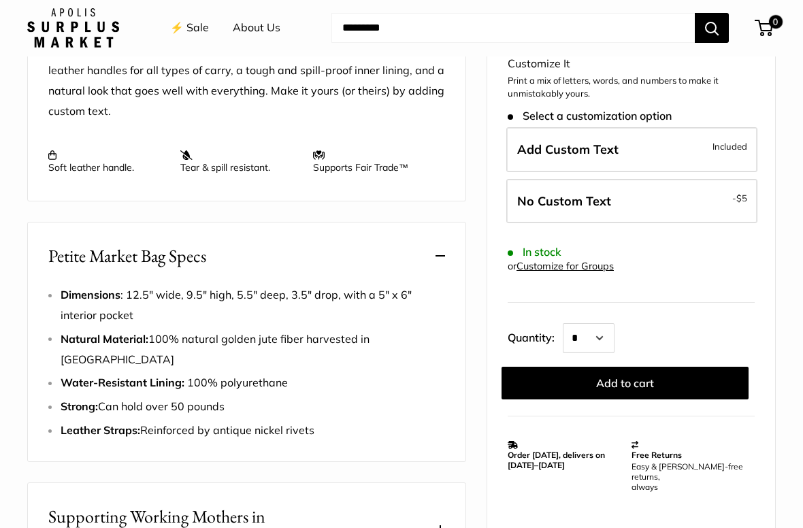
scroll to position [589, 0]
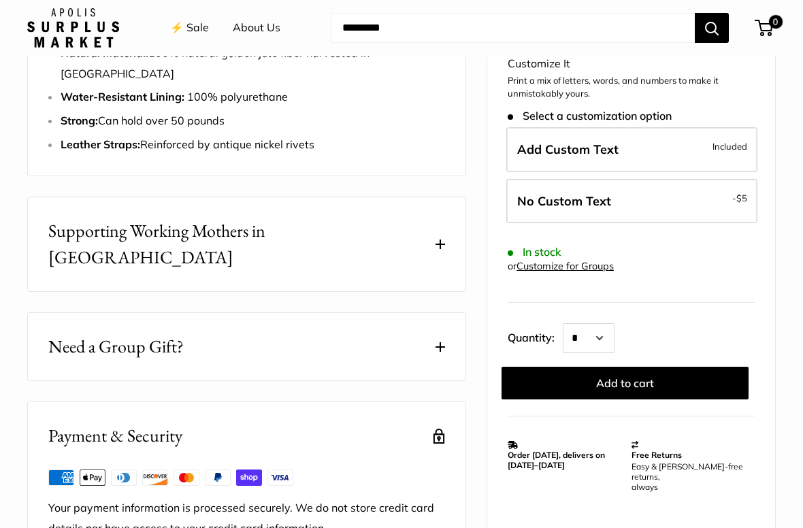
click at [65, 218] on span "Supporting Working Mothers in [GEOGRAPHIC_DATA]" at bounding box center [238, 244] width 381 height 53
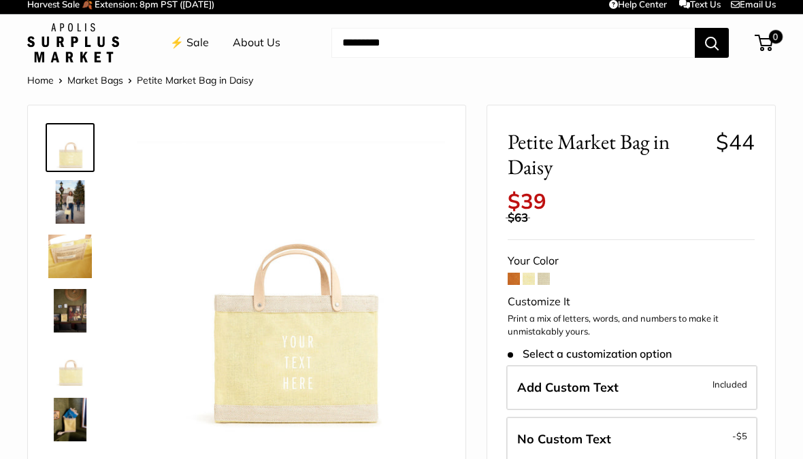
scroll to position [0, 0]
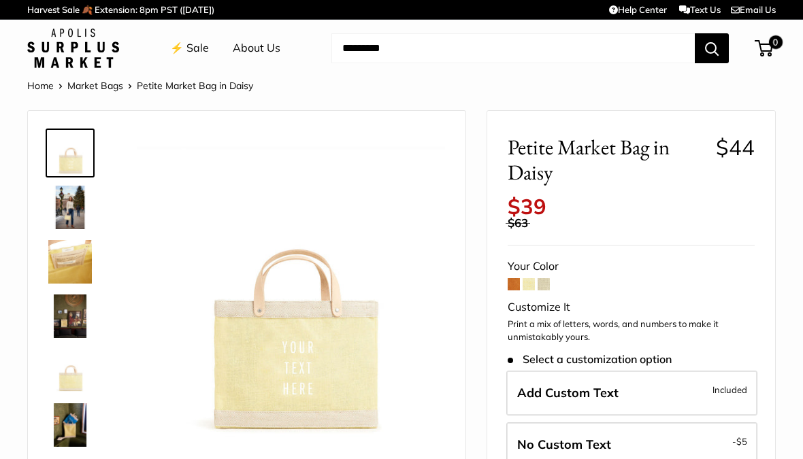
click at [74, 208] on img at bounding box center [70, 208] width 44 height 44
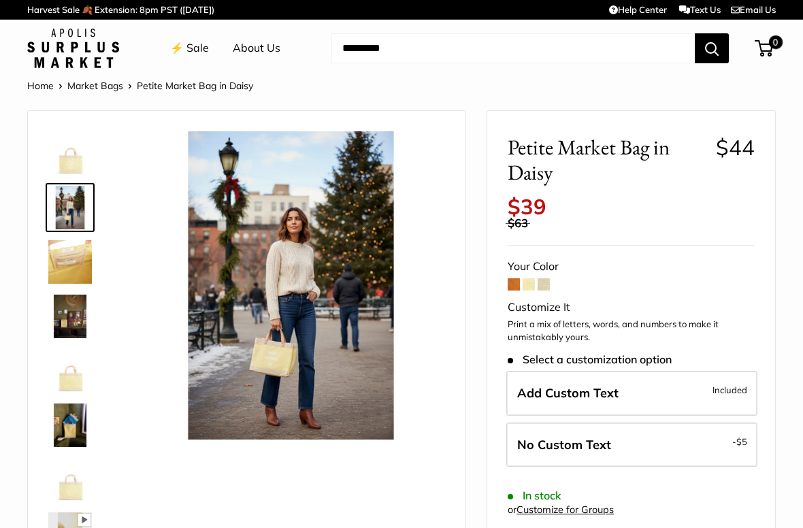
click at [699, 380] on label "Add Custom Text Included" at bounding box center [631, 393] width 251 height 45
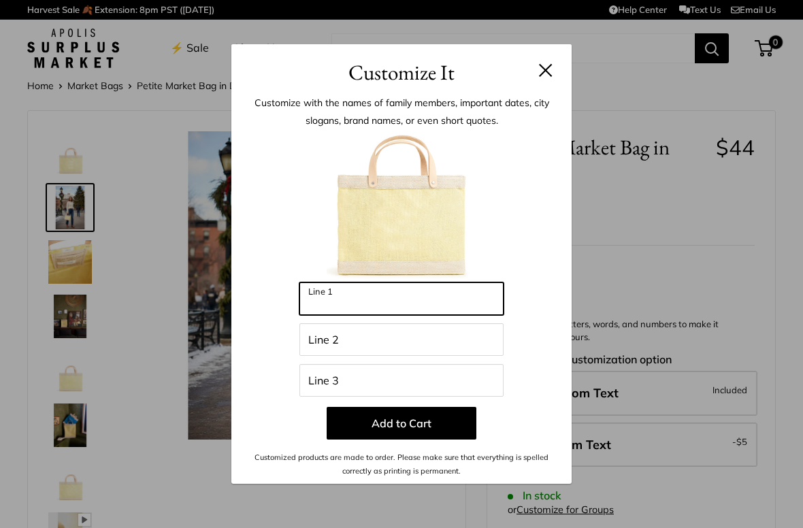
click at [468, 295] on input "Line 1" at bounding box center [401, 298] width 204 height 33
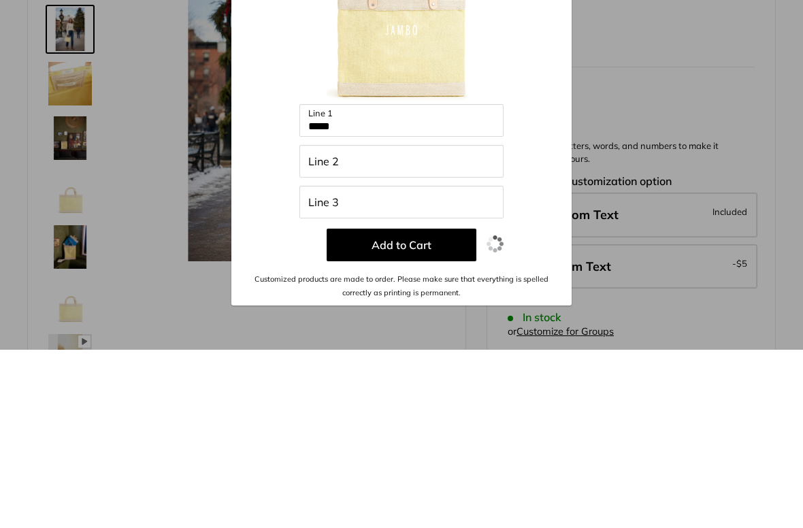
scroll to position [178, 0]
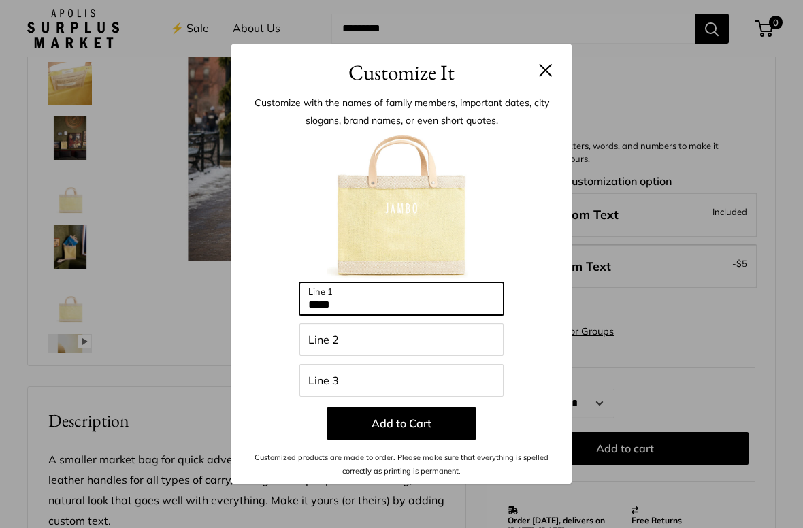
click at [454, 298] on input "*****" at bounding box center [401, 298] width 204 height 33
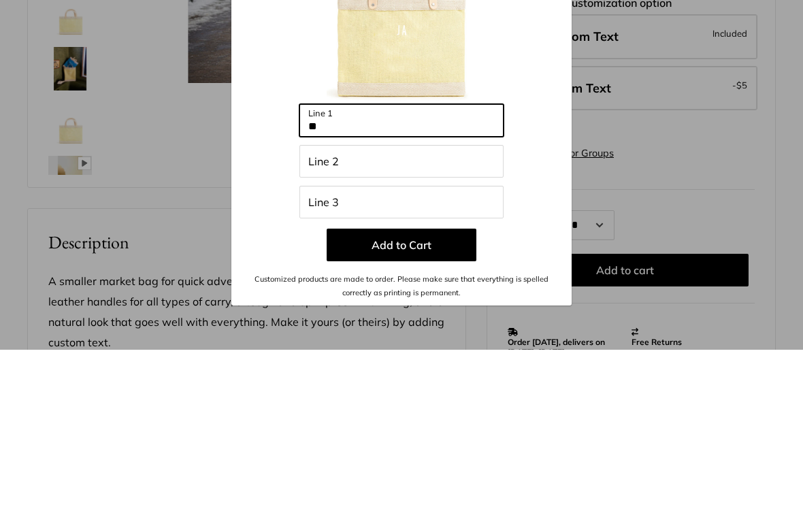
type input "*"
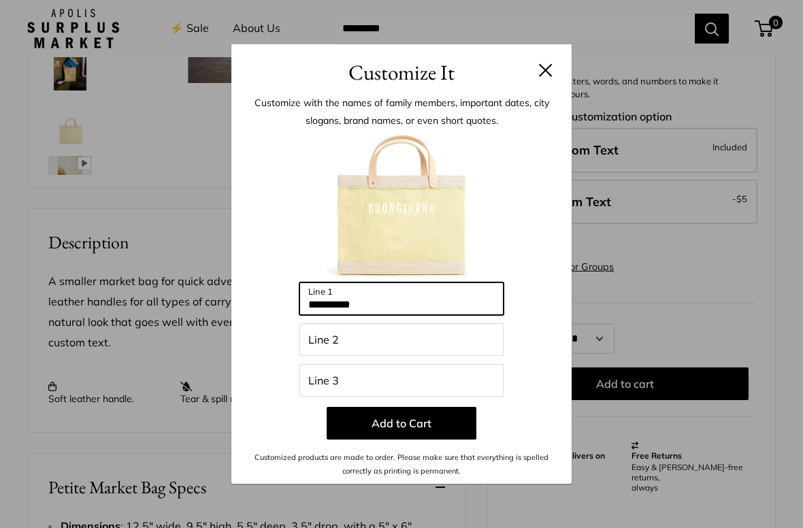
click at [457, 304] on input "**********" at bounding box center [401, 298] width 204 height 33
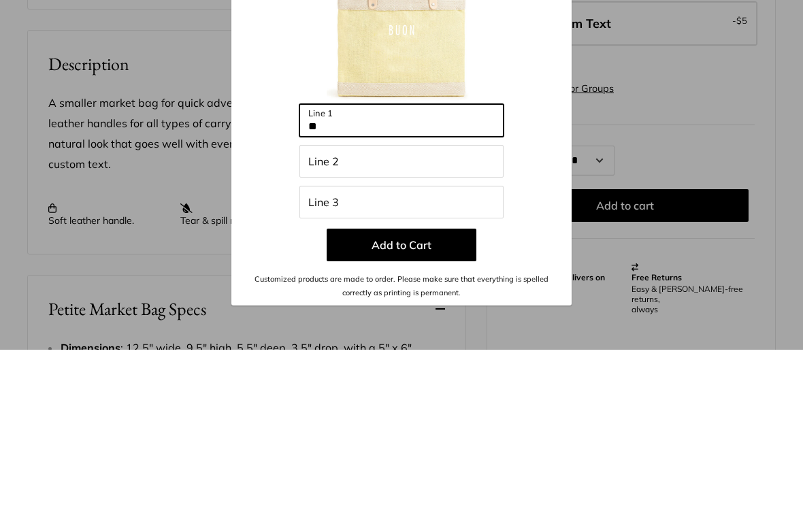
type input "*"
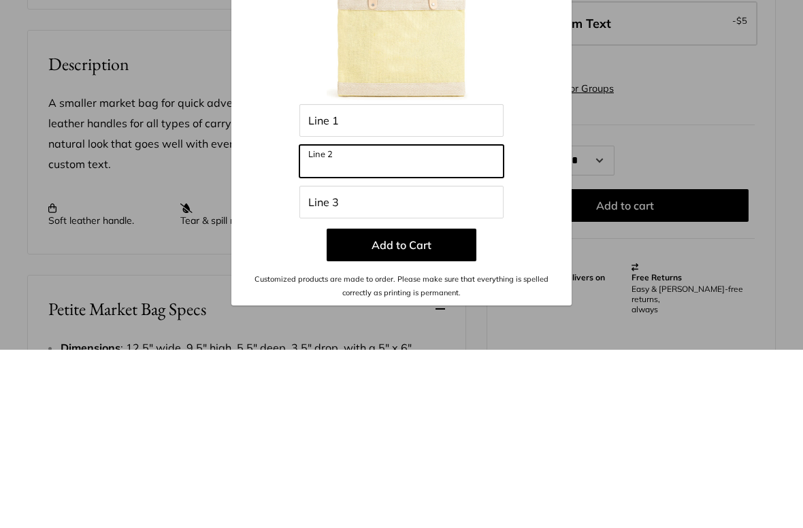
click at [463, 323] on input "Line 2" at bounding box center [401, 339] width 204 height 33
type input "**********"
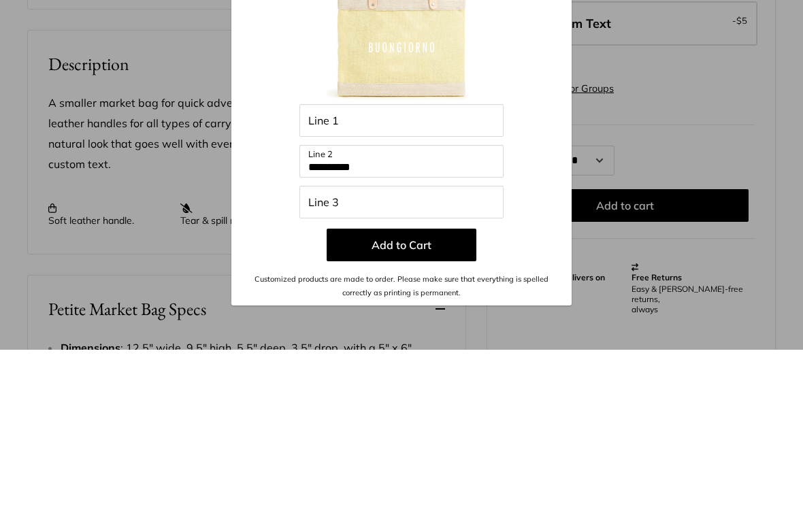
scroll to position [535, 0]
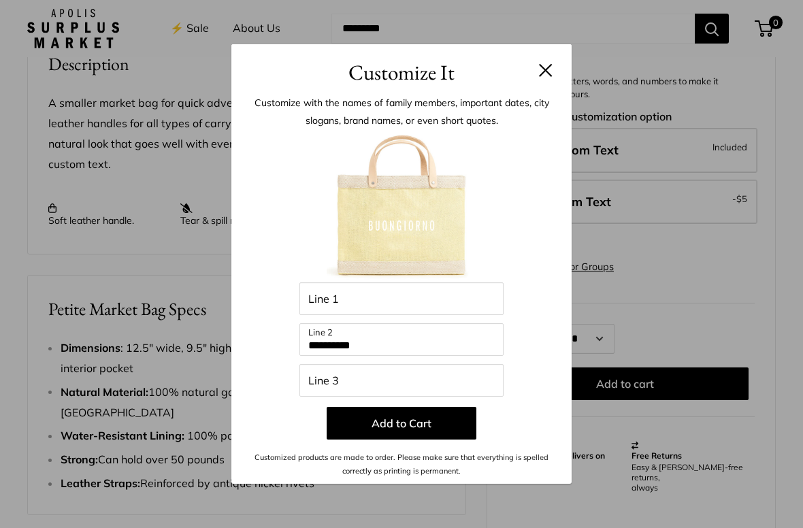
click at [547, 74] on button at bounding box center [546, 70] width 14 height 14
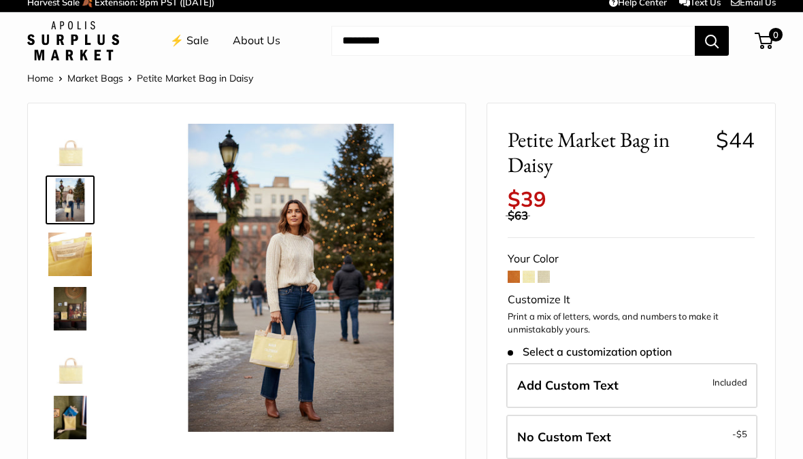
scroll to position [0, 0]
